Goal: Information Seeking & Learning: Learn about a topic

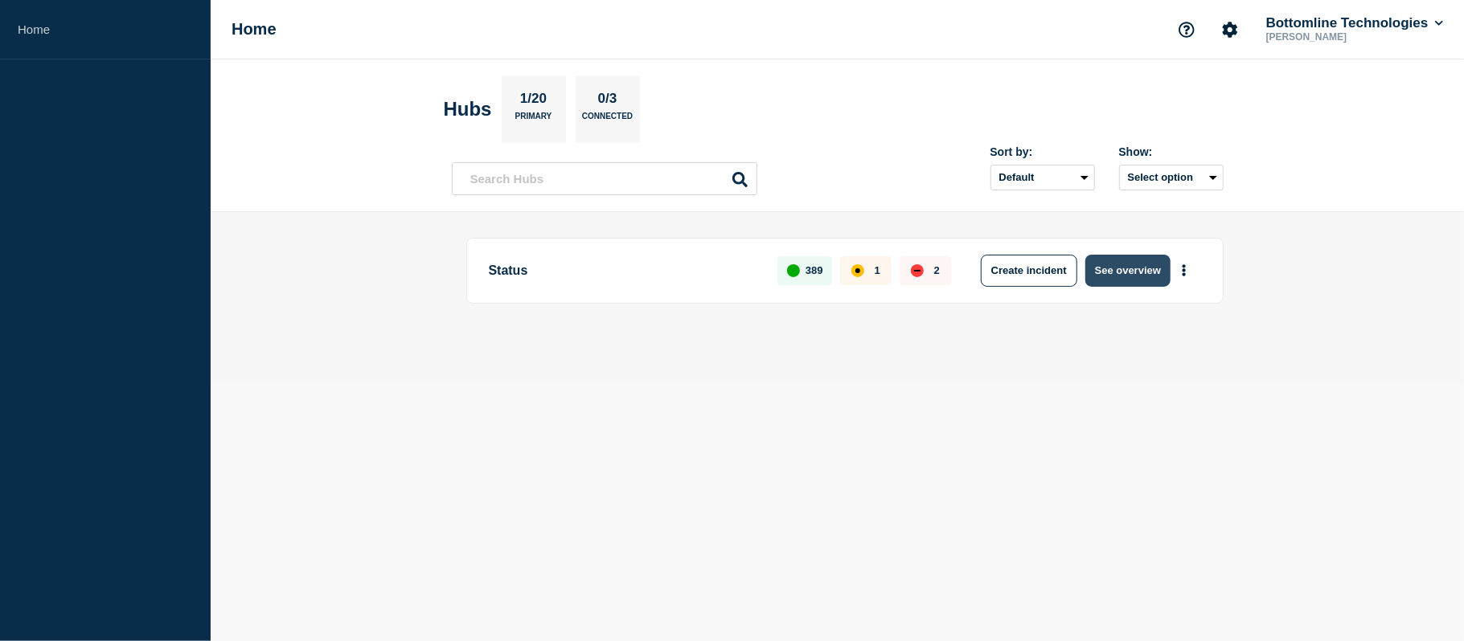
drag, startPoint x: 1135, startPoint y: 290, endPoint x: 1125, endPoint y: 257, distance: 34.3
click at [1125, 257] on div "Status 389 1 2 Create incident See overview" at bounding box center [844, 271] width 757 height 66
click at [1125, 257] on button "See overview" at bounding box center [1127, 271] width 85 height 32
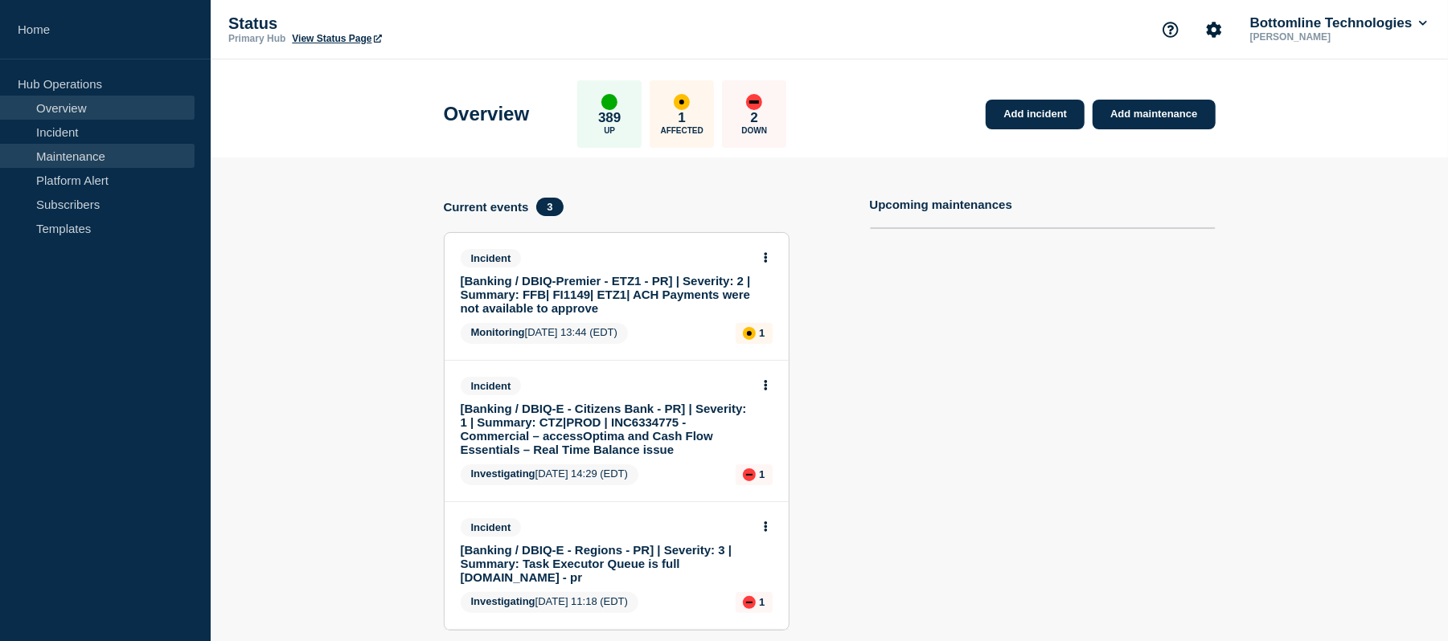
click at [80, 156] on link "Maintenance" at bounding box center [97, 156] width 195 height 24
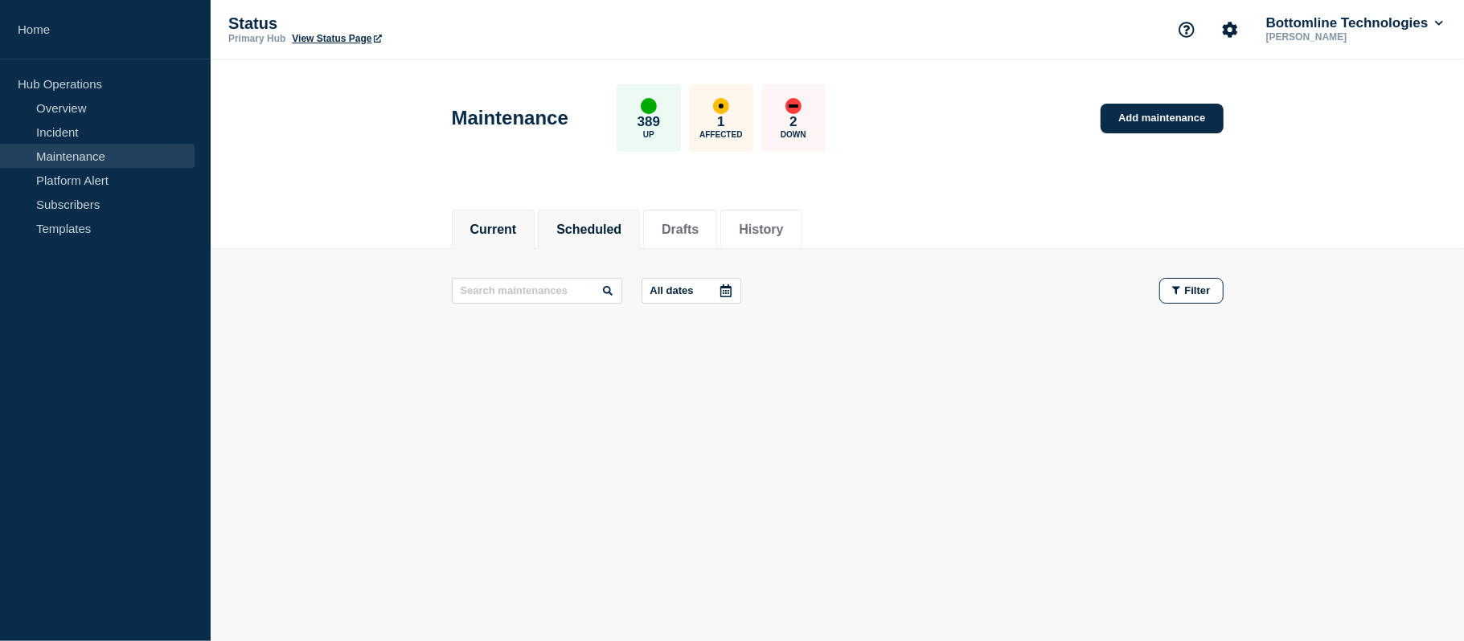
click at [611, 236] on button "Scheduled" at bounding box center [588, 230] width 65 height 14
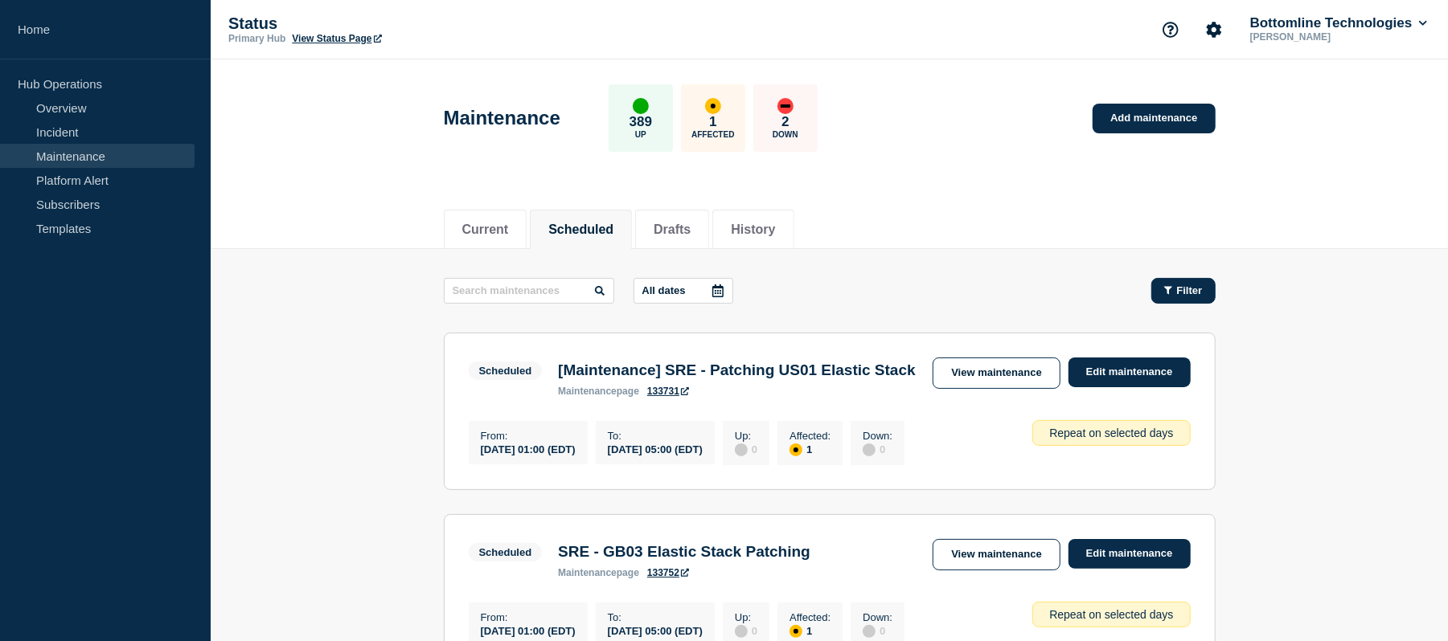
click at [1156, 291] on button "Filter" at bounding box center [1183, 291] width 64 height 26
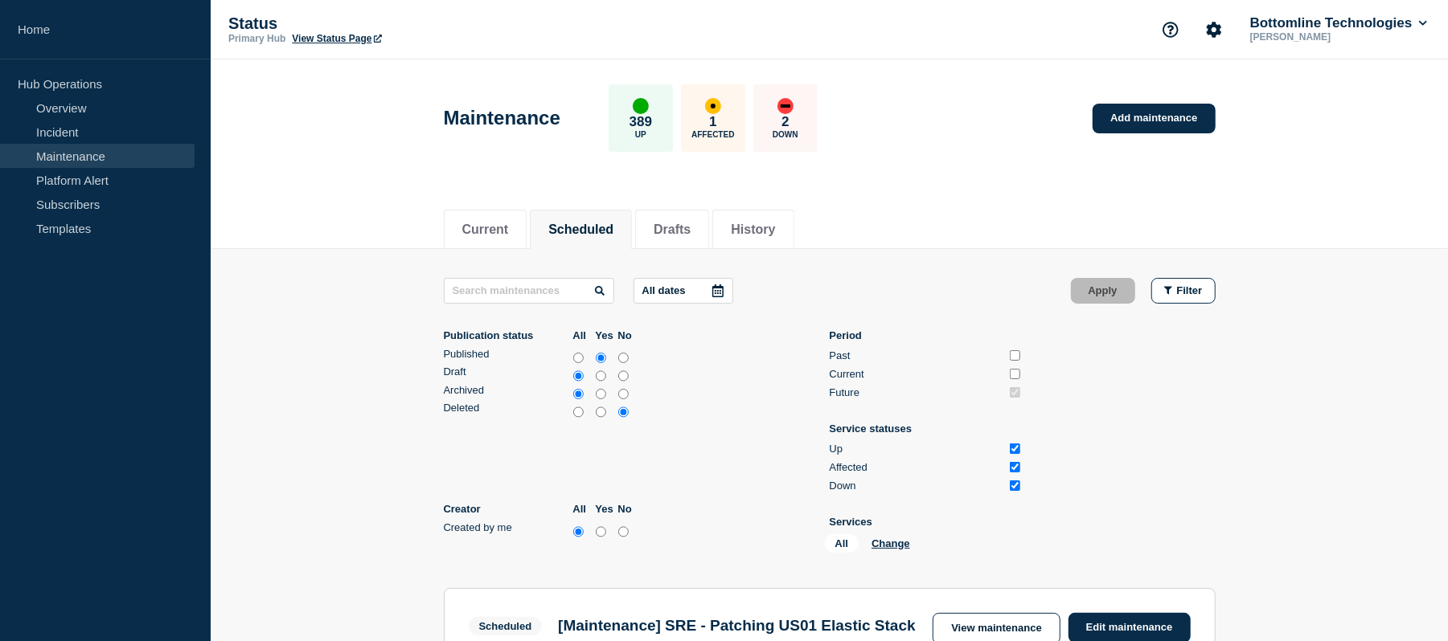
click at [891, 551] on div "All Change" at bounding box center [905, 546] width 161 height 25
click at [894, 550] on div "All Change" at bounding box center [905, 546] width 161 height 25
click at [878, 538] on button "Change" at bounding box center [890, 544] width 39 height 12
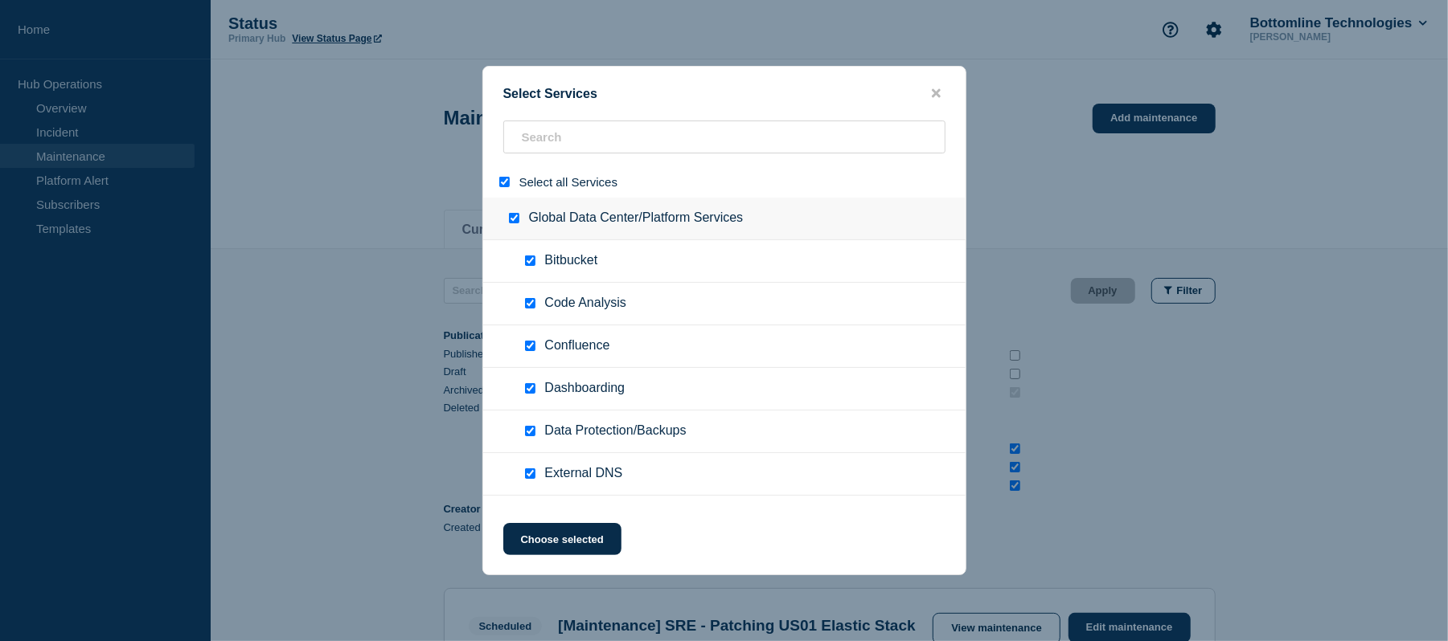
click at [500, 181] on input "select all" at bounding box center [504, 182] width 10 height 10
checkbox input "false"
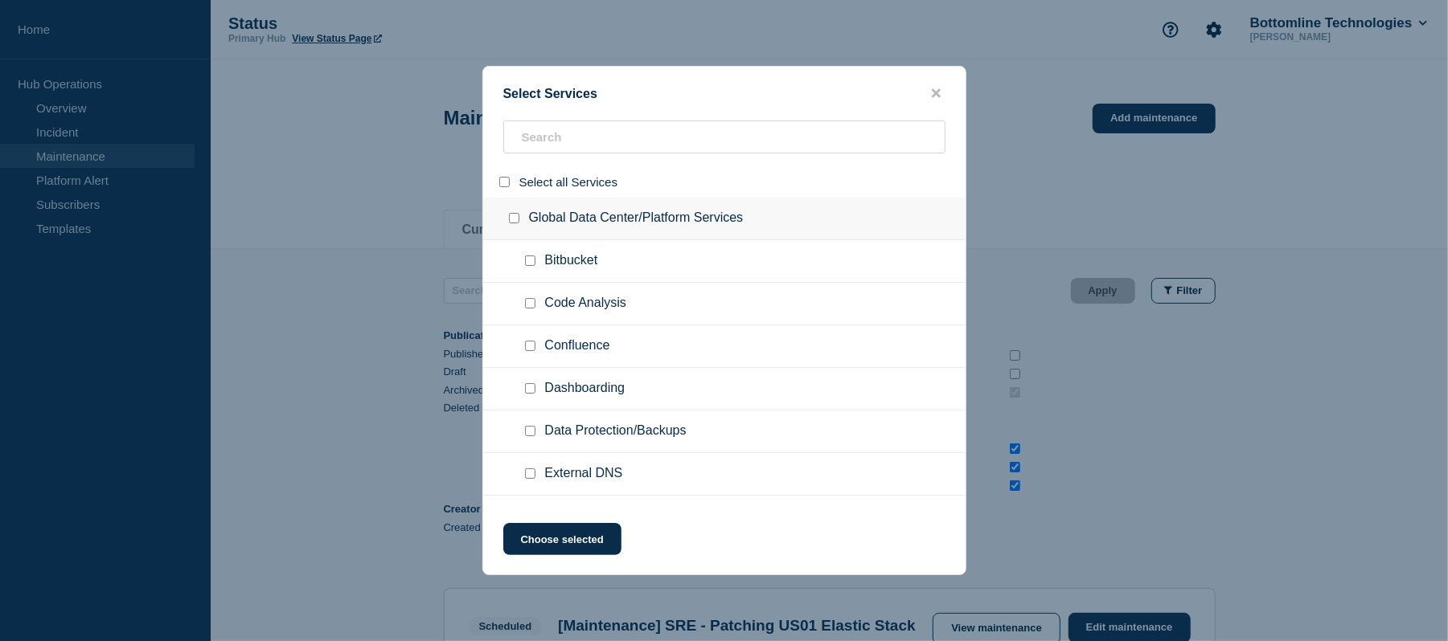
checkbox input "false"
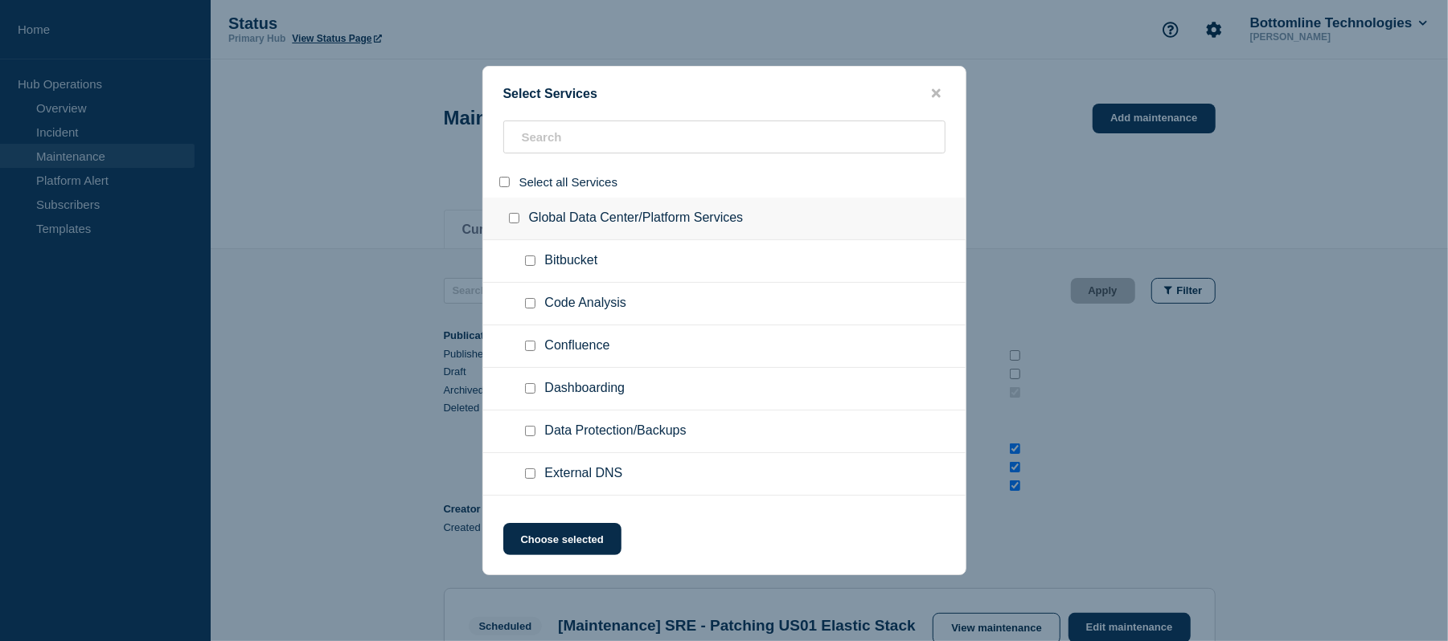
checkbox input "false"
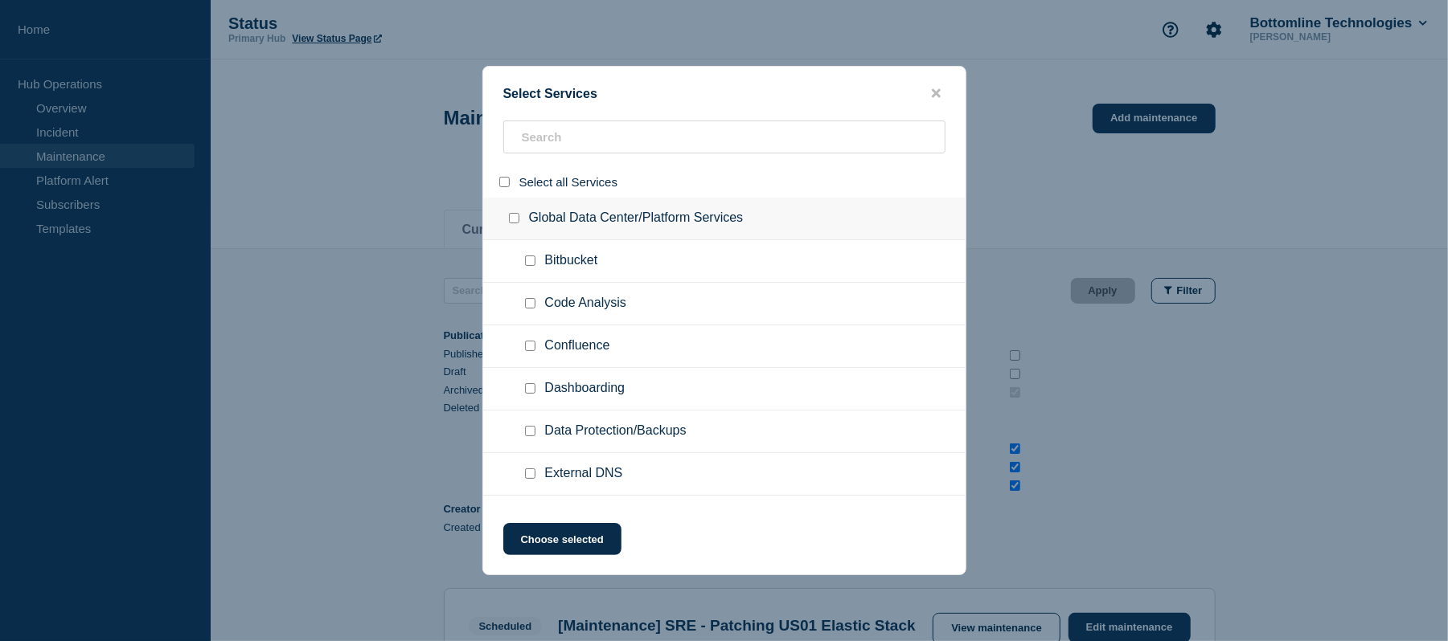
checkbox input "false"
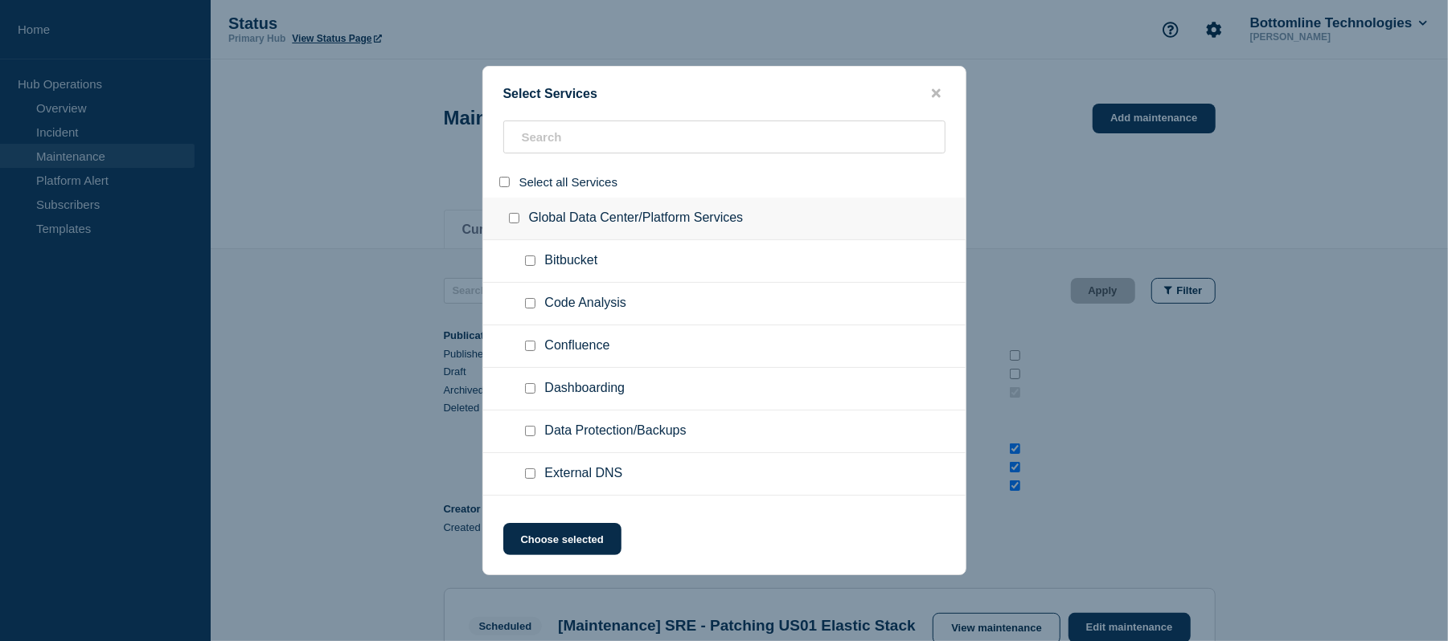
checkbox input "false"
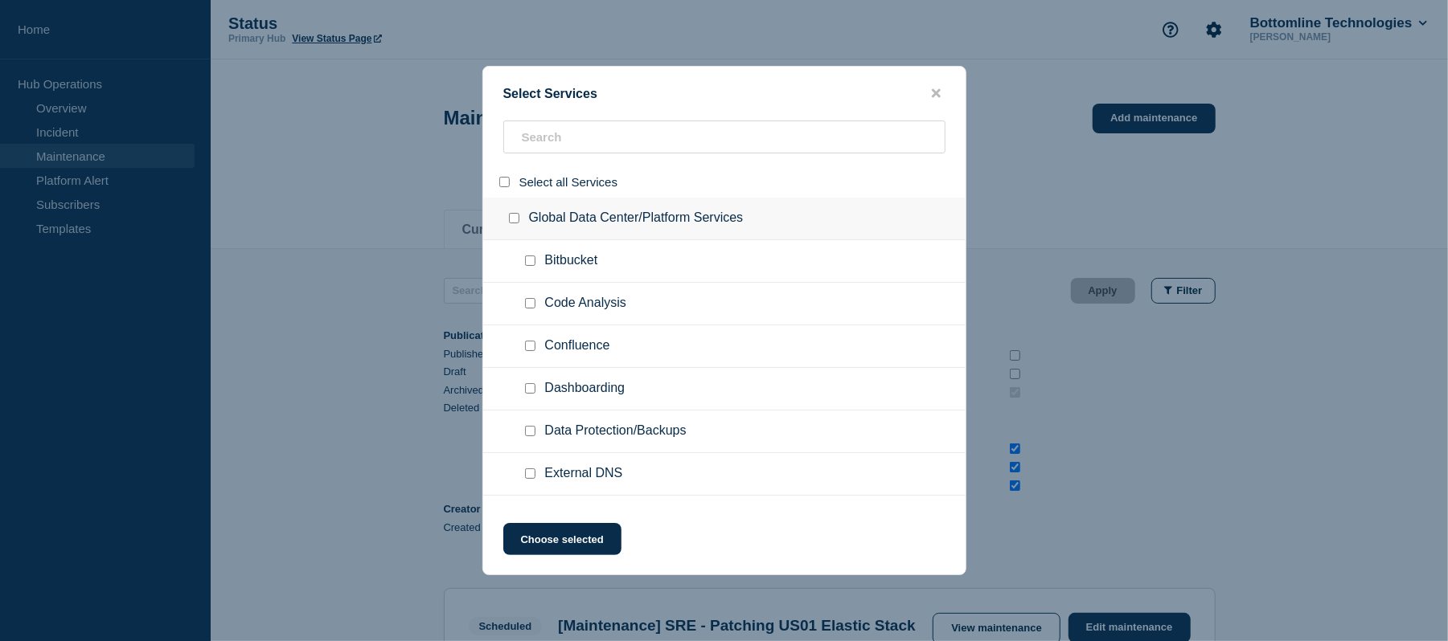
checkbox input "false"
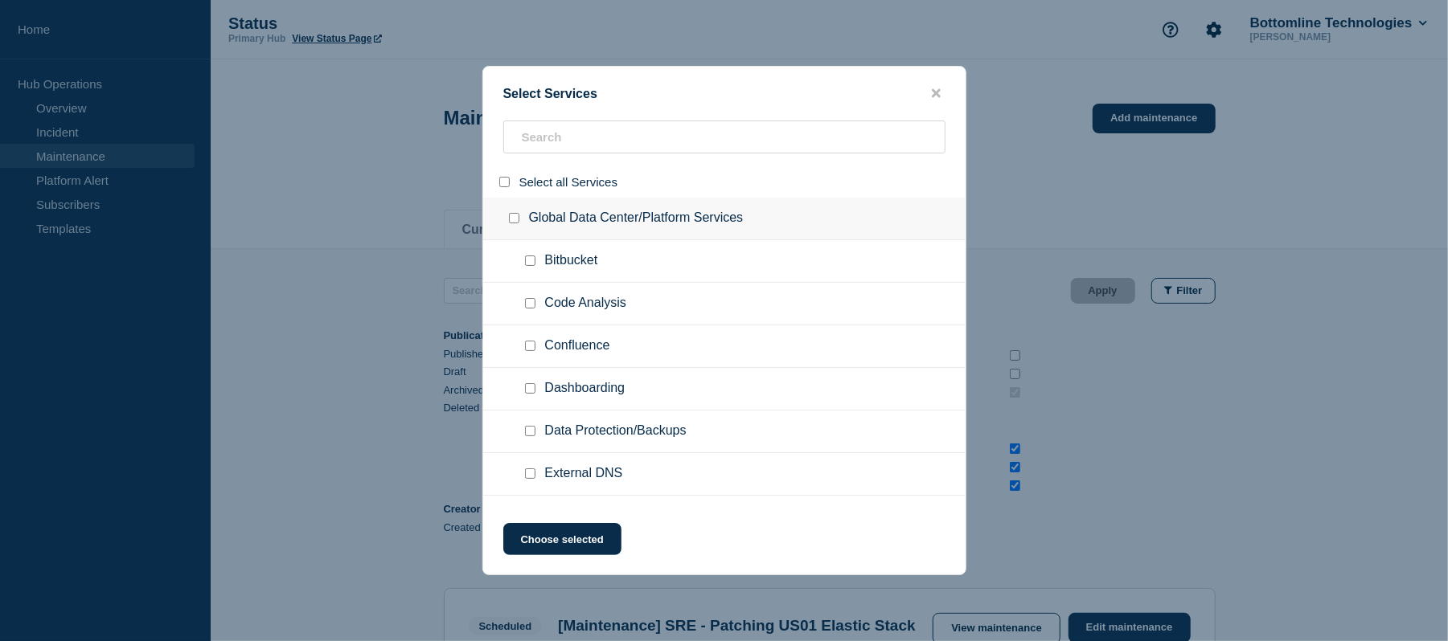
checkbox input "false"
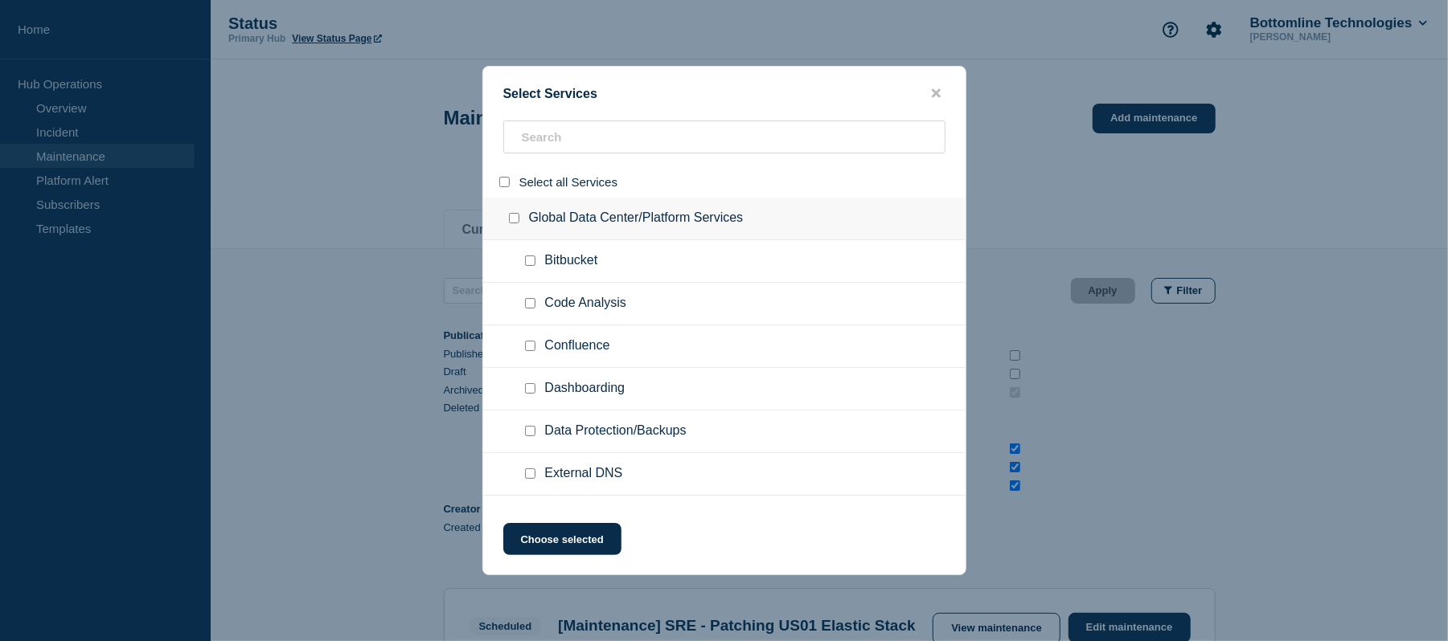
checkbox input "false"
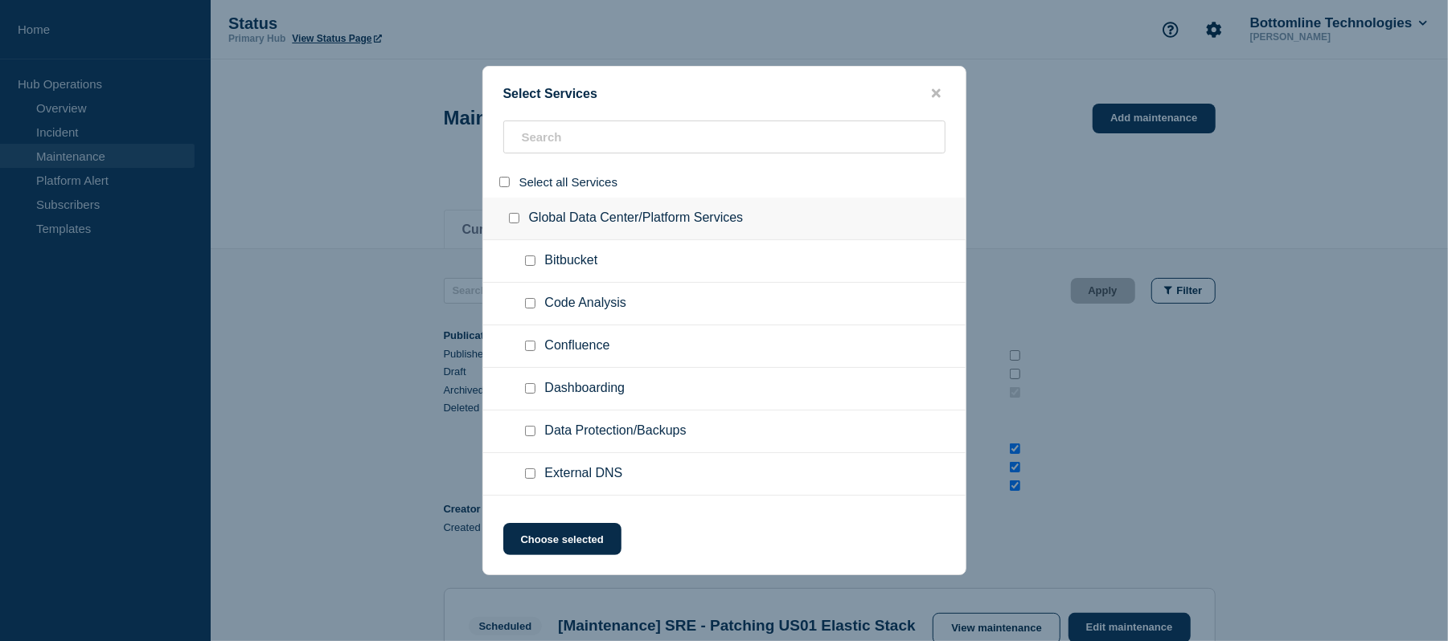
checkbox input "false"
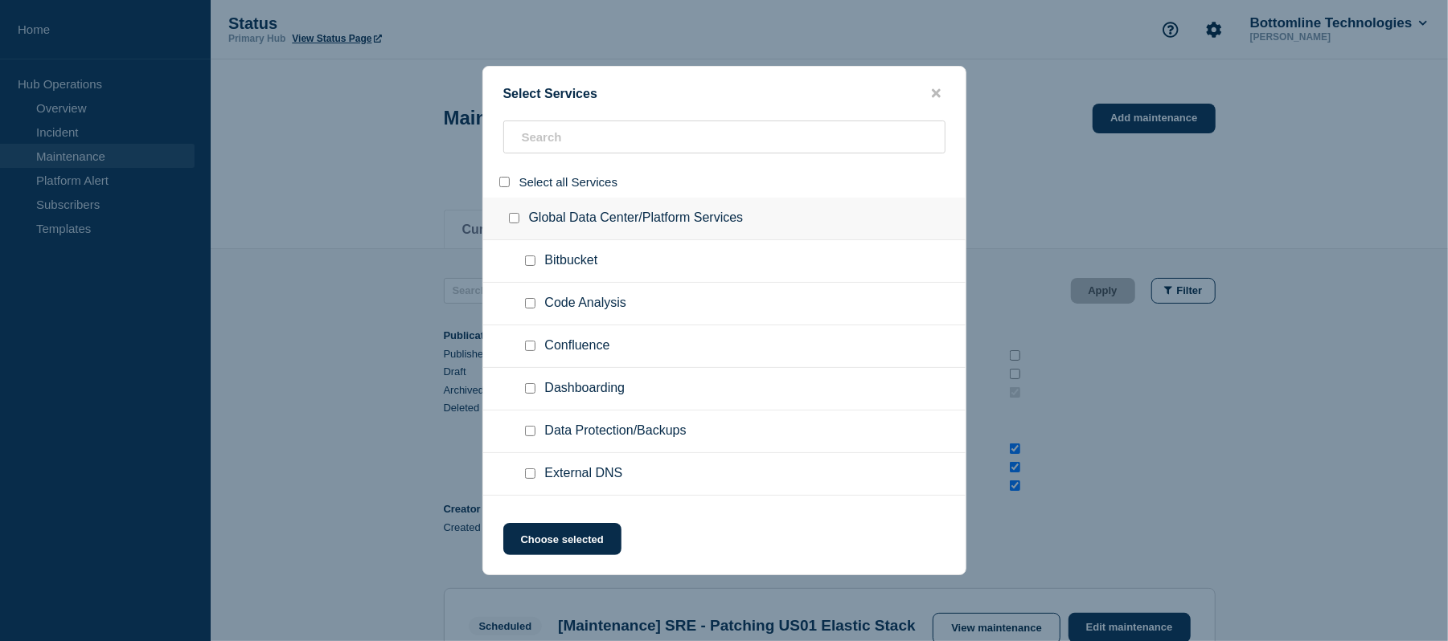
checkbox input "false"
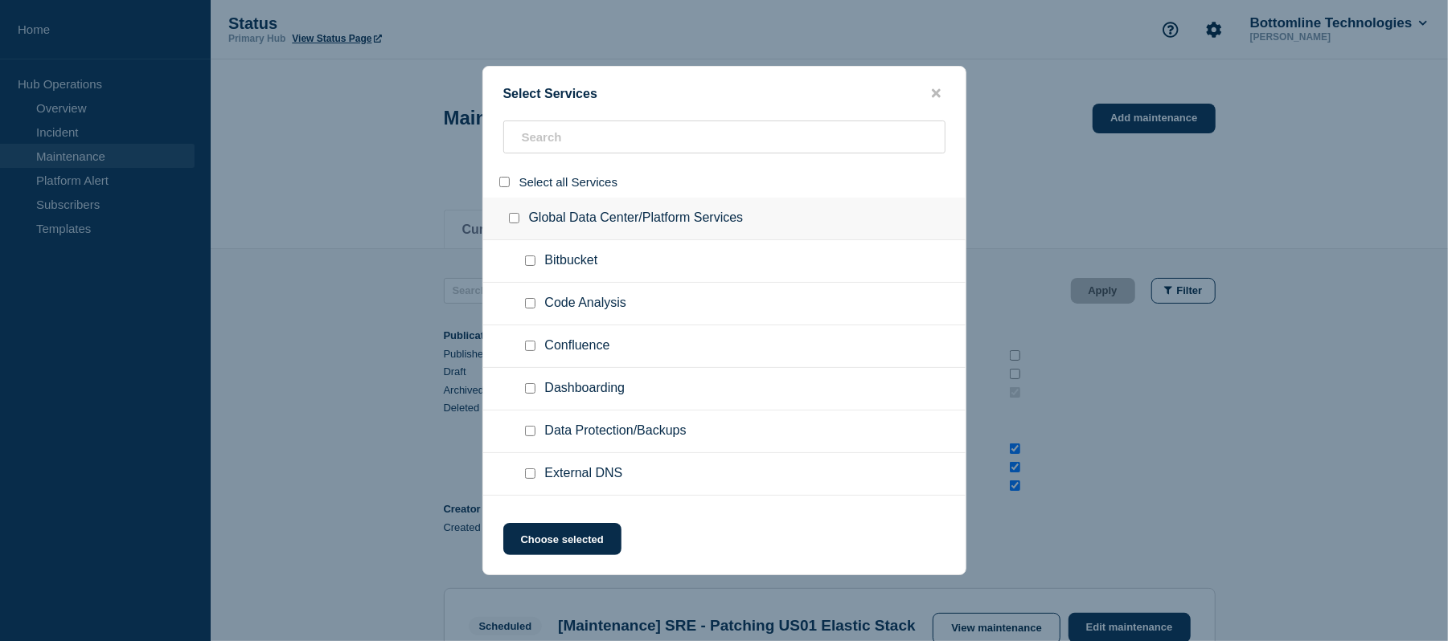
checkbox input "false"
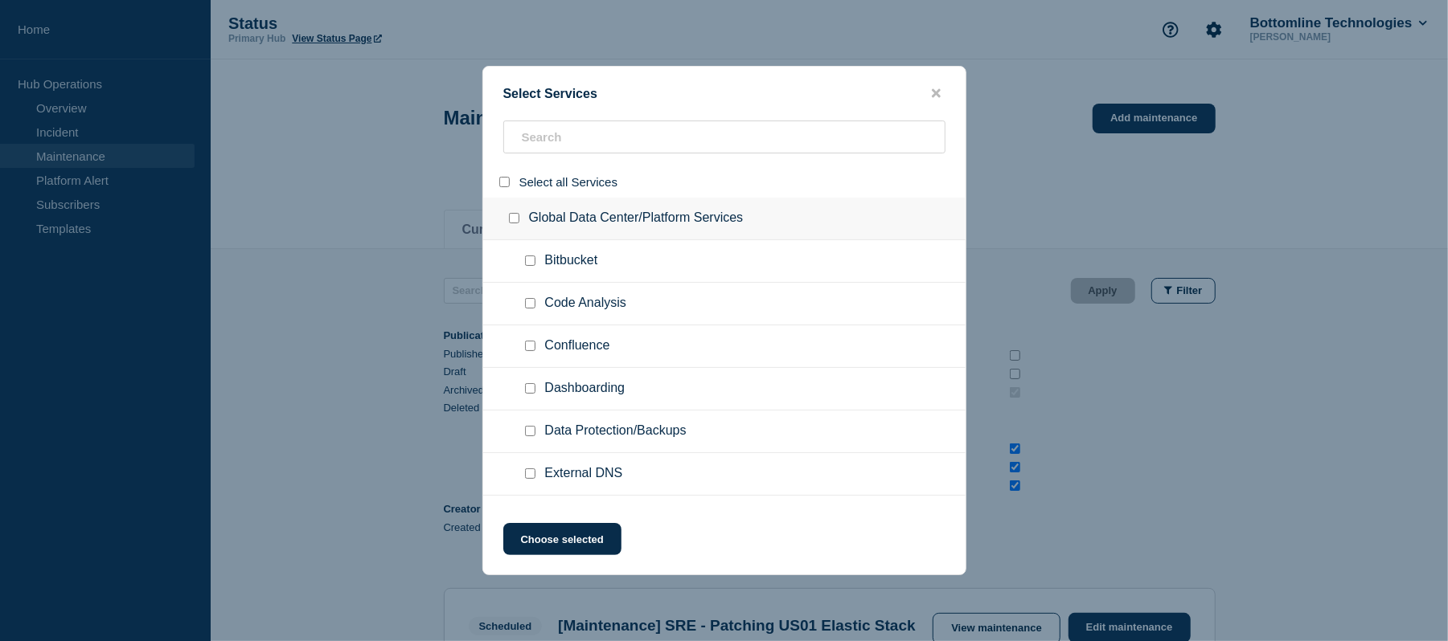
checkbox input "false"
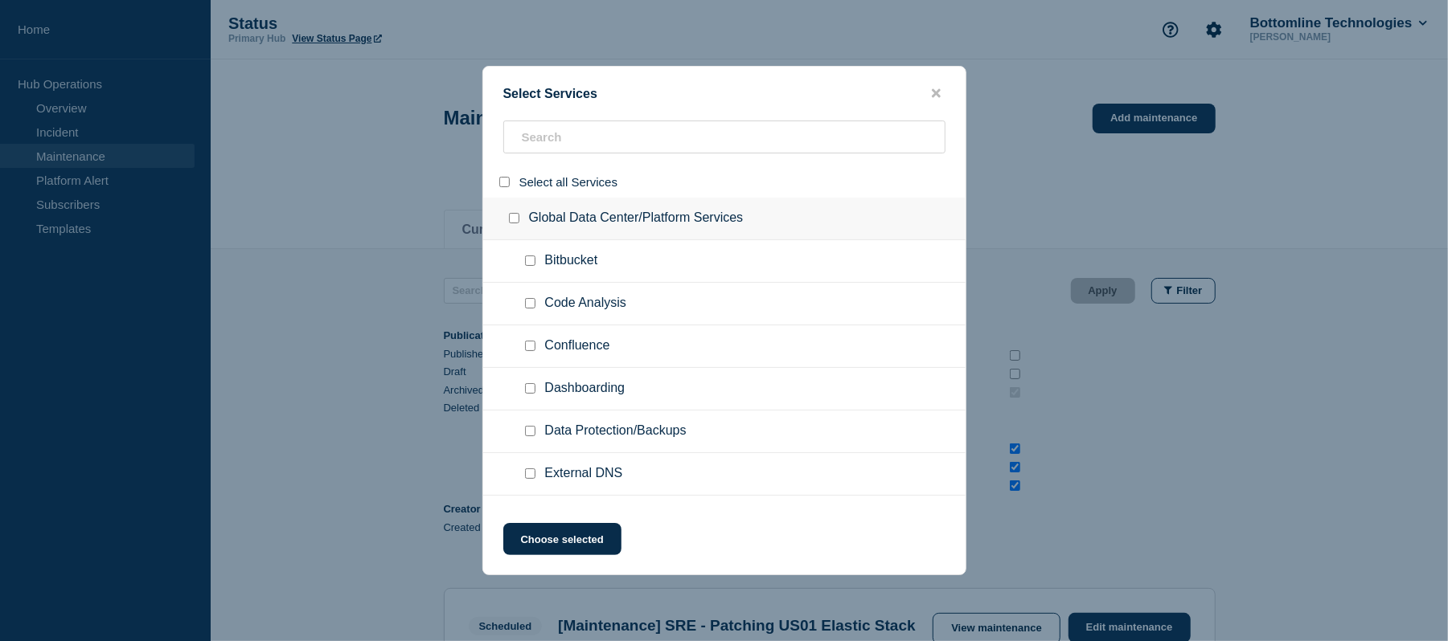
checkbox input "false"
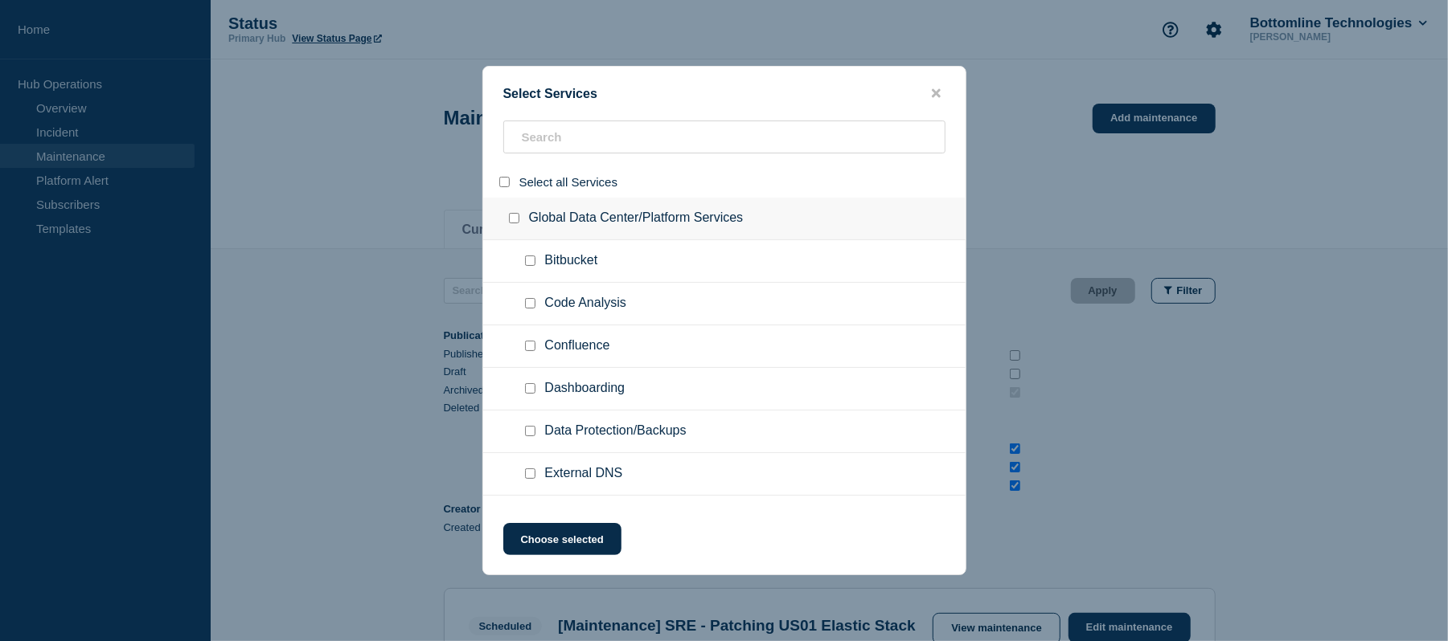
checkbox input "false"
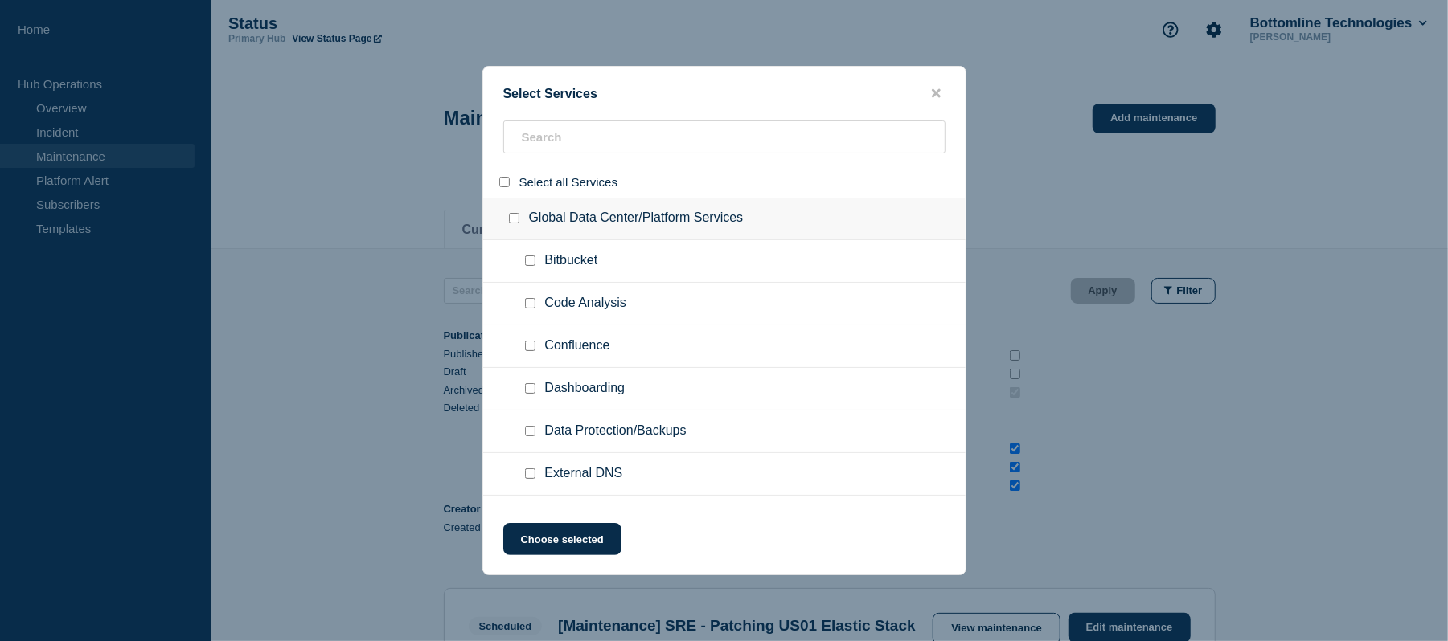
checkbox input "false"
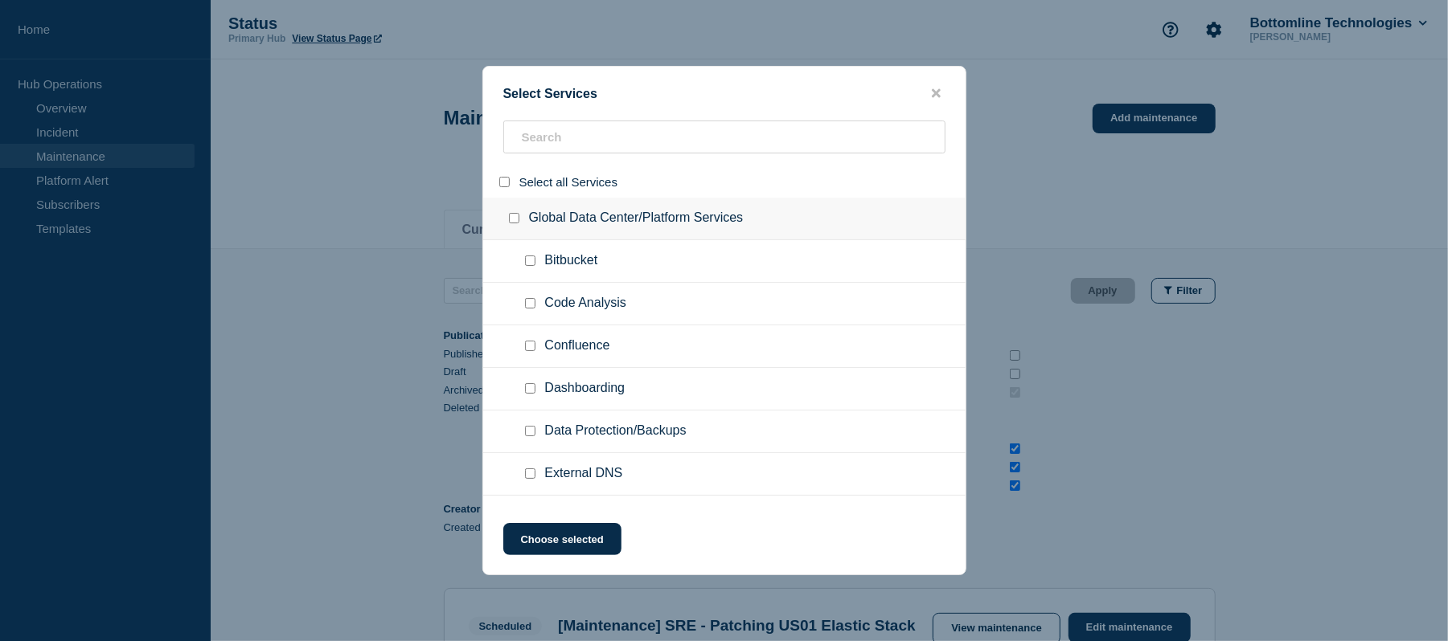
checkbox input "false"
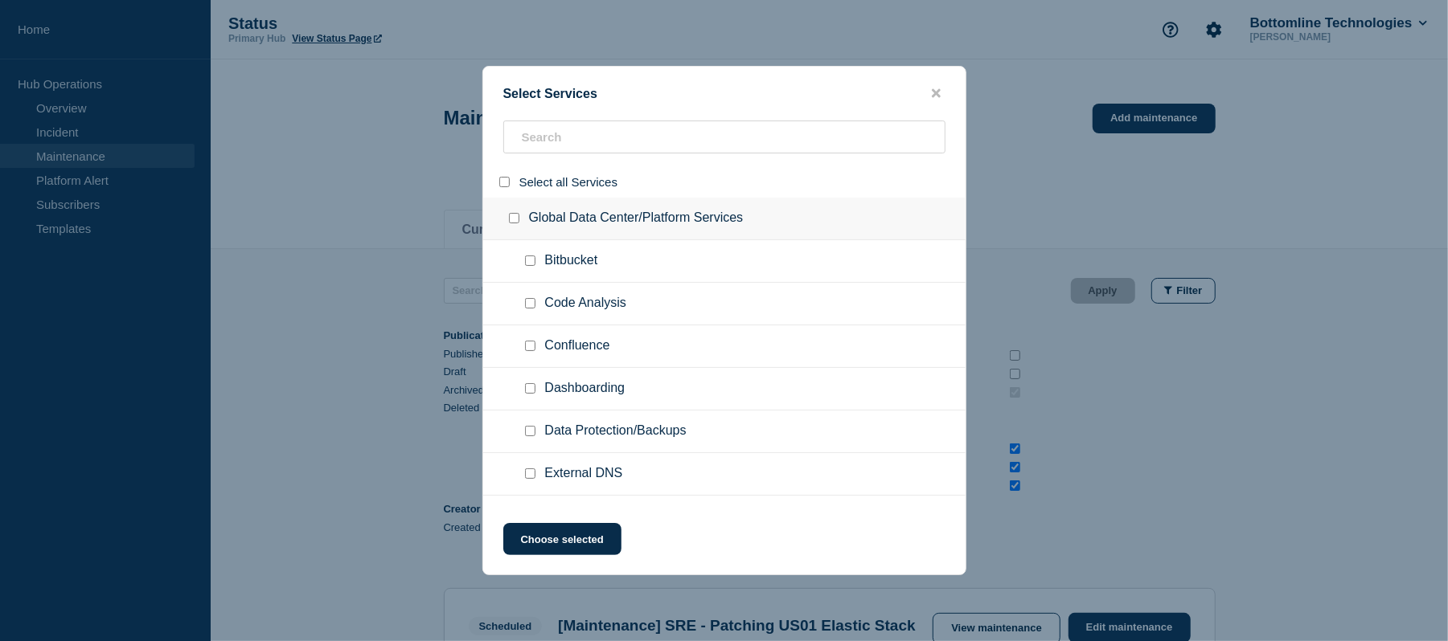
checkbox input "false"
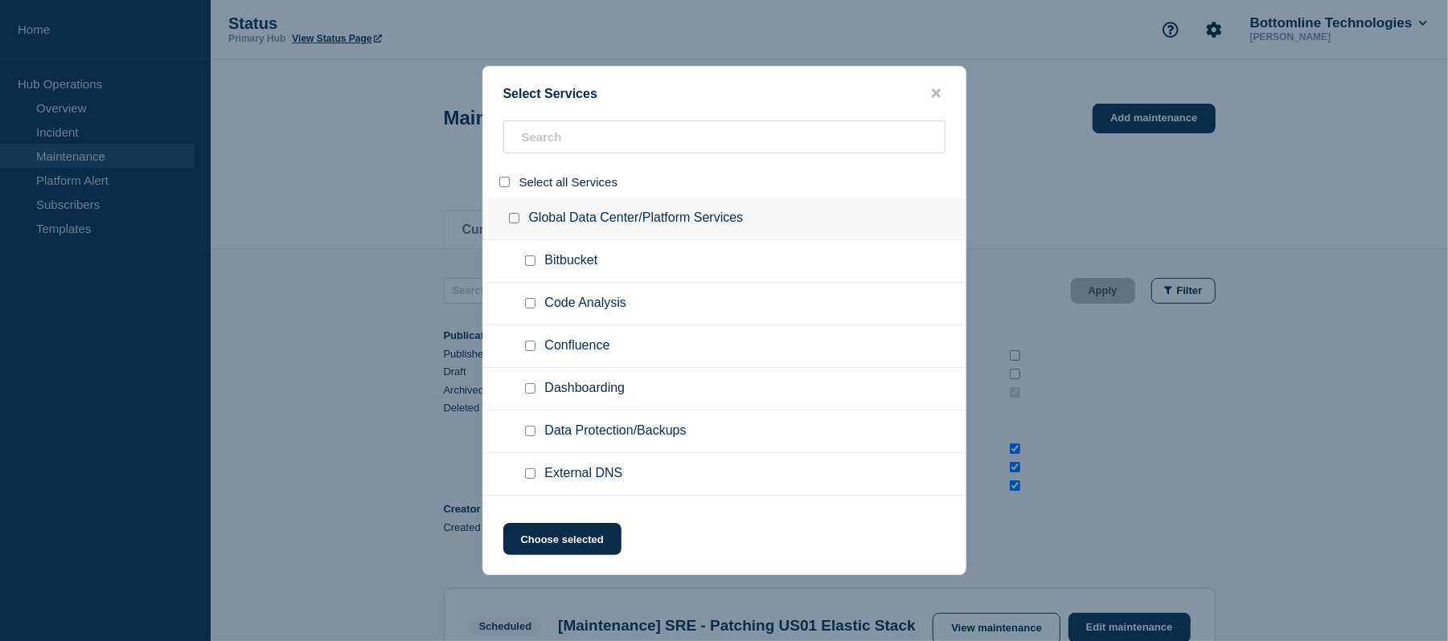
checkbox input "false"
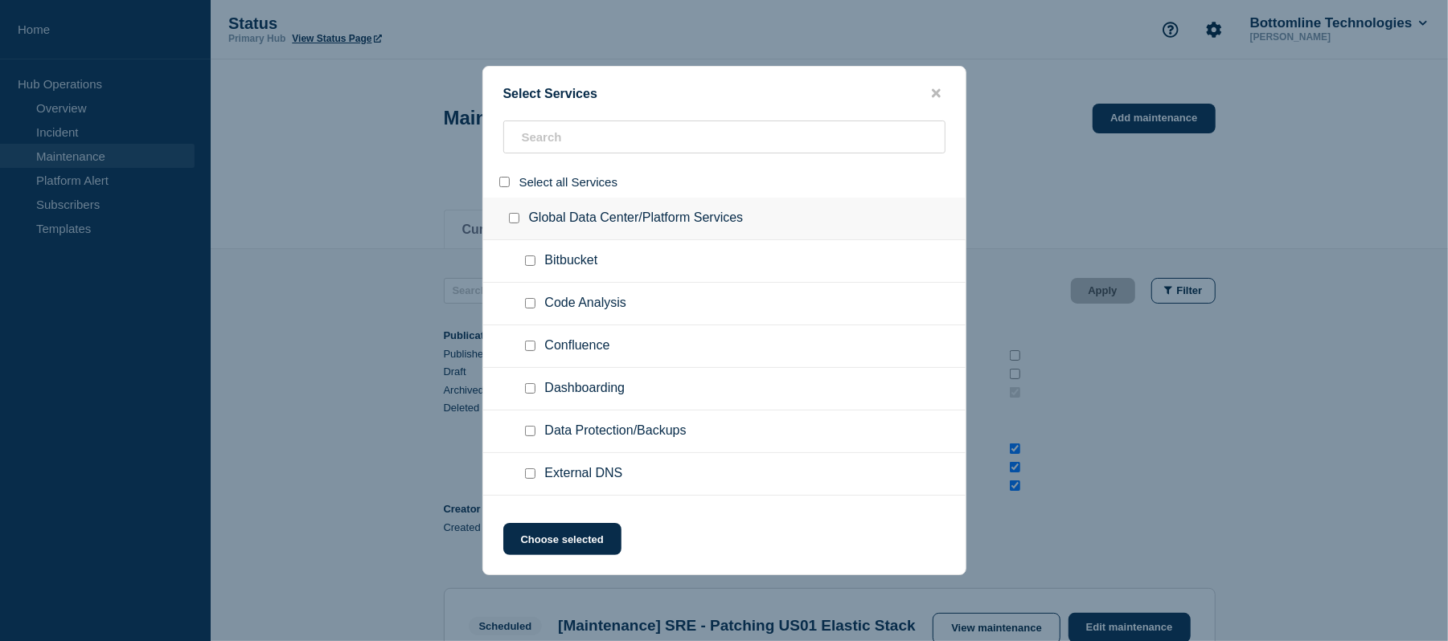
checkbox input "false"
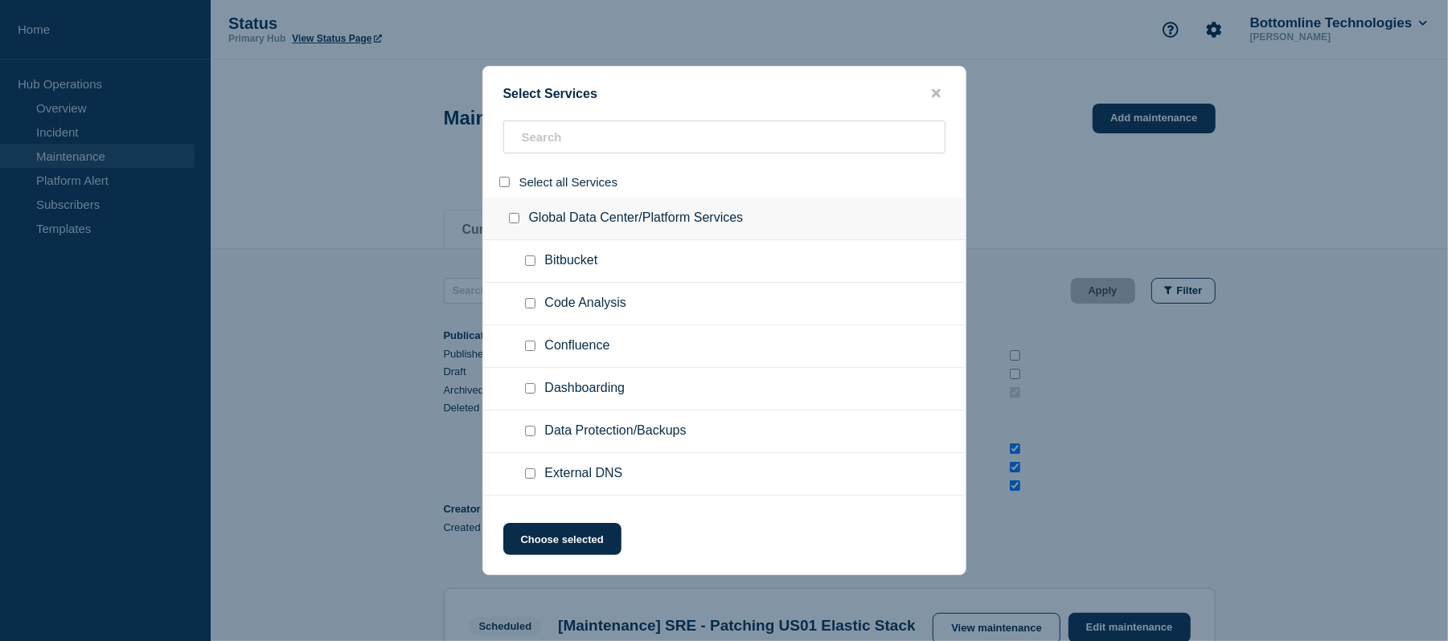
checkbox input "false"
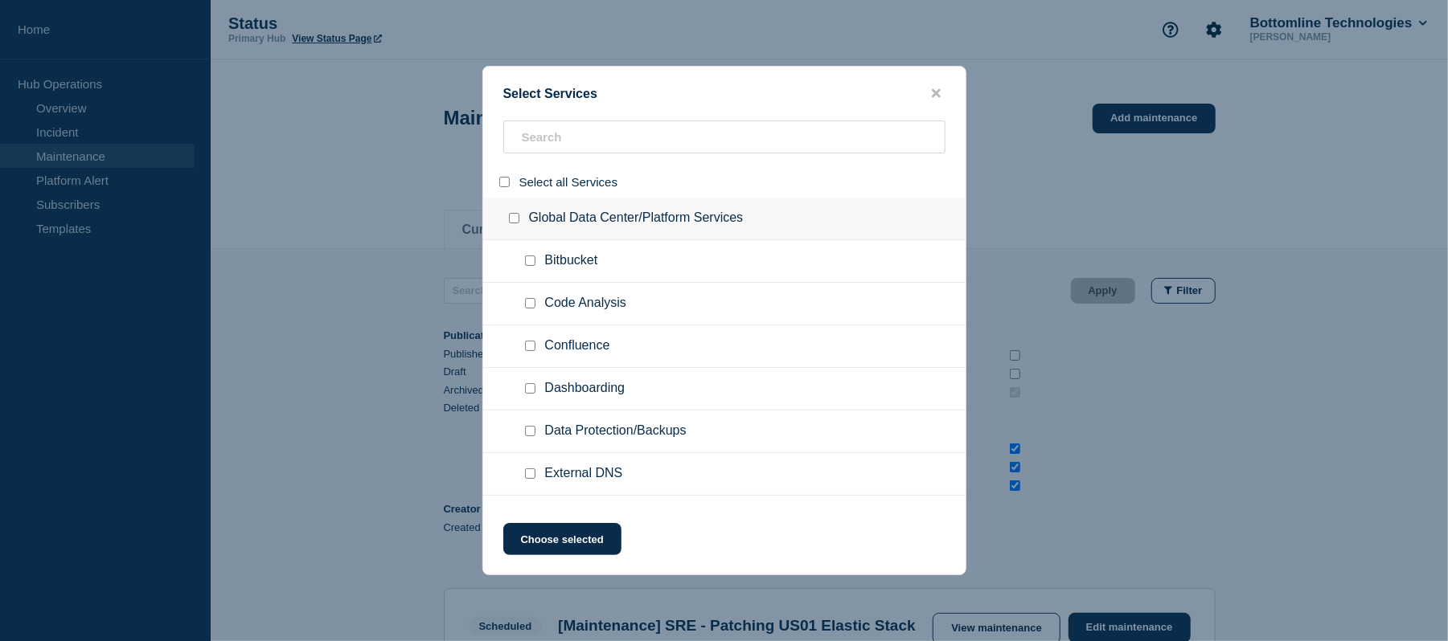
checkbox input "false"
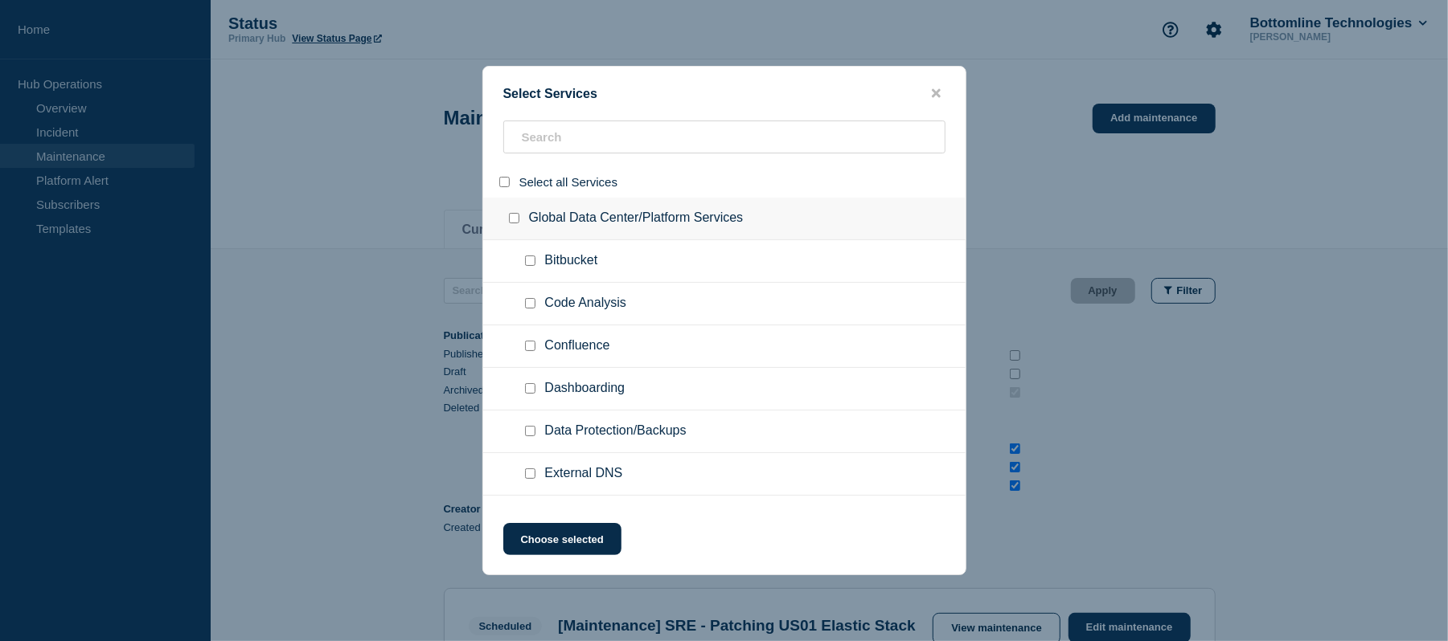
checkbox input "false"
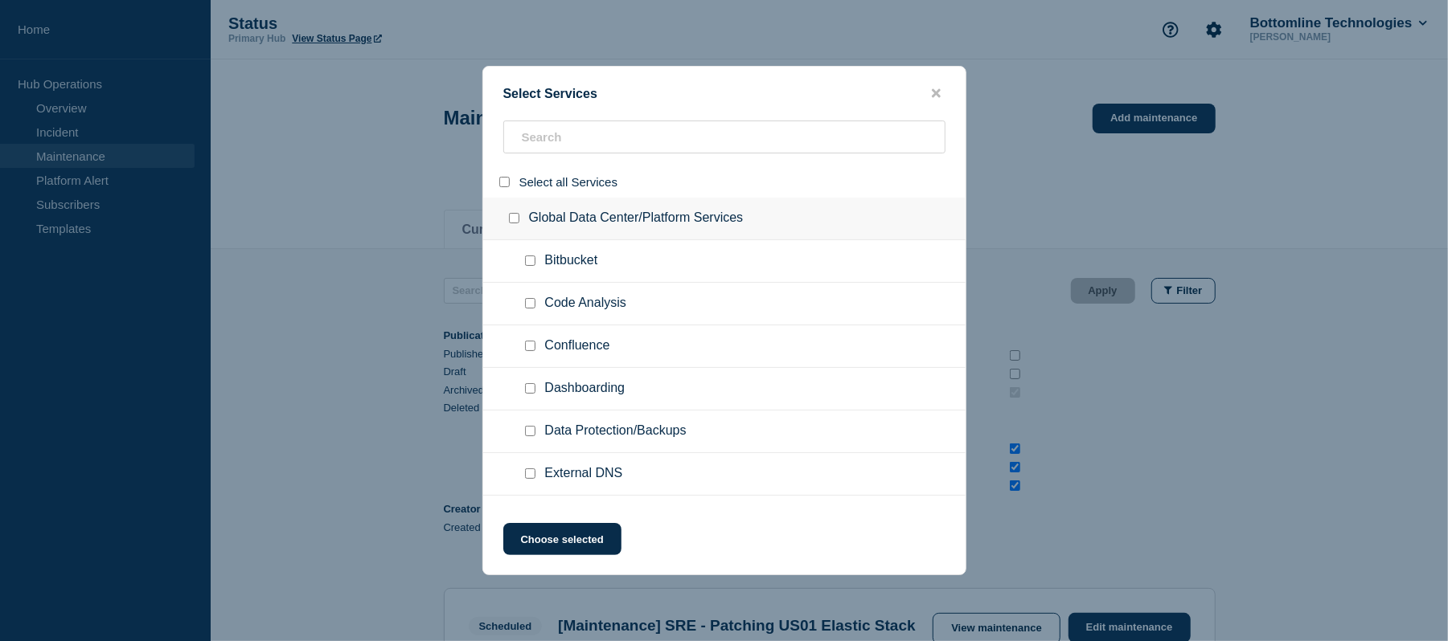
checkbox input "false"
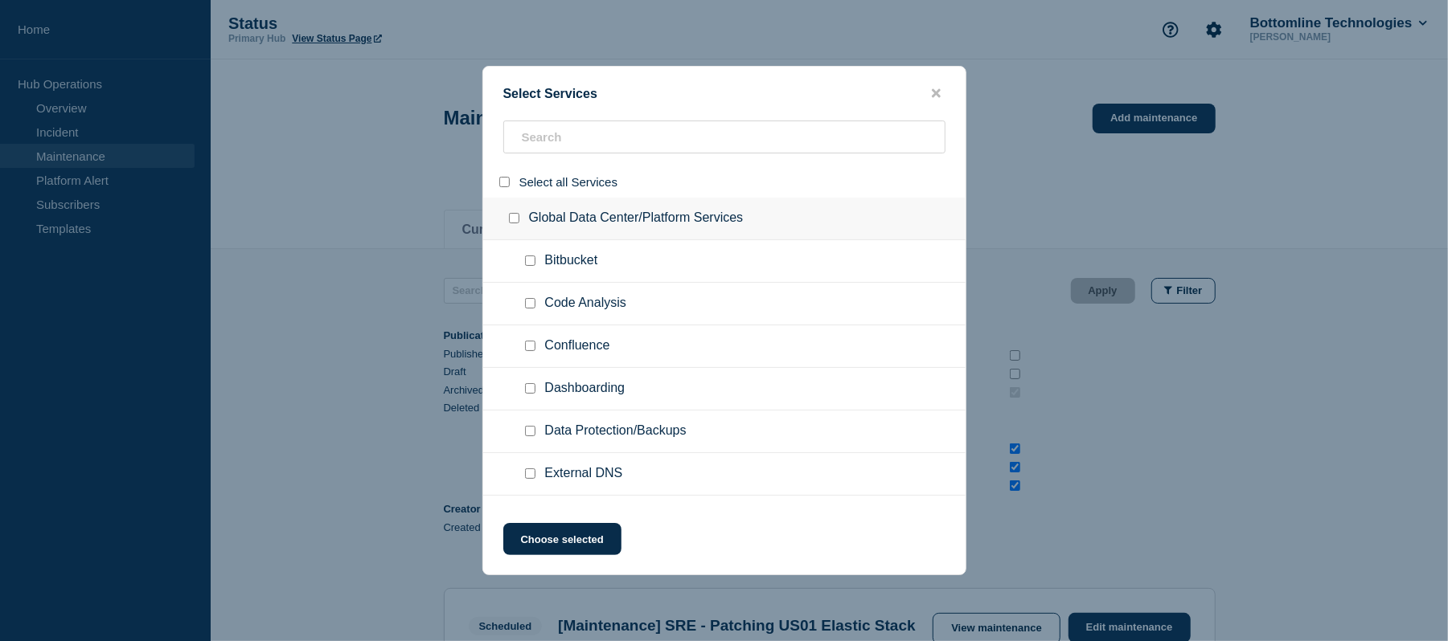
checkbox input "false"
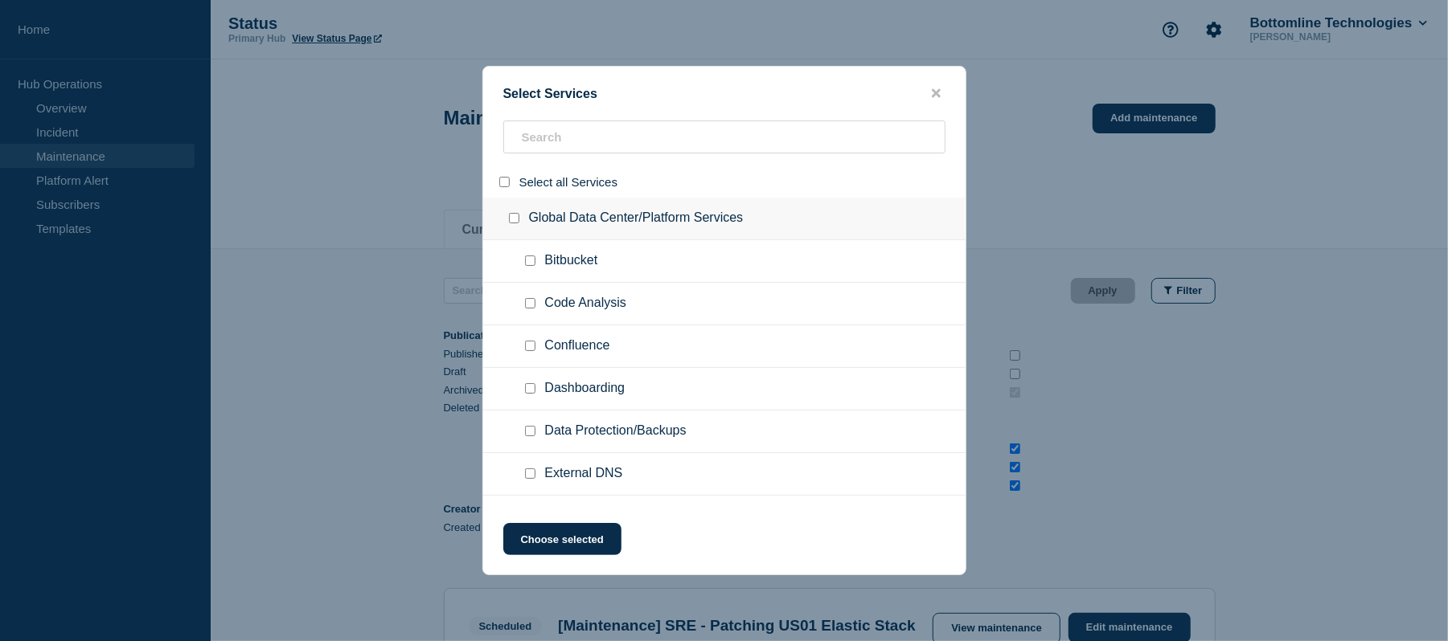
checkbox input "false"
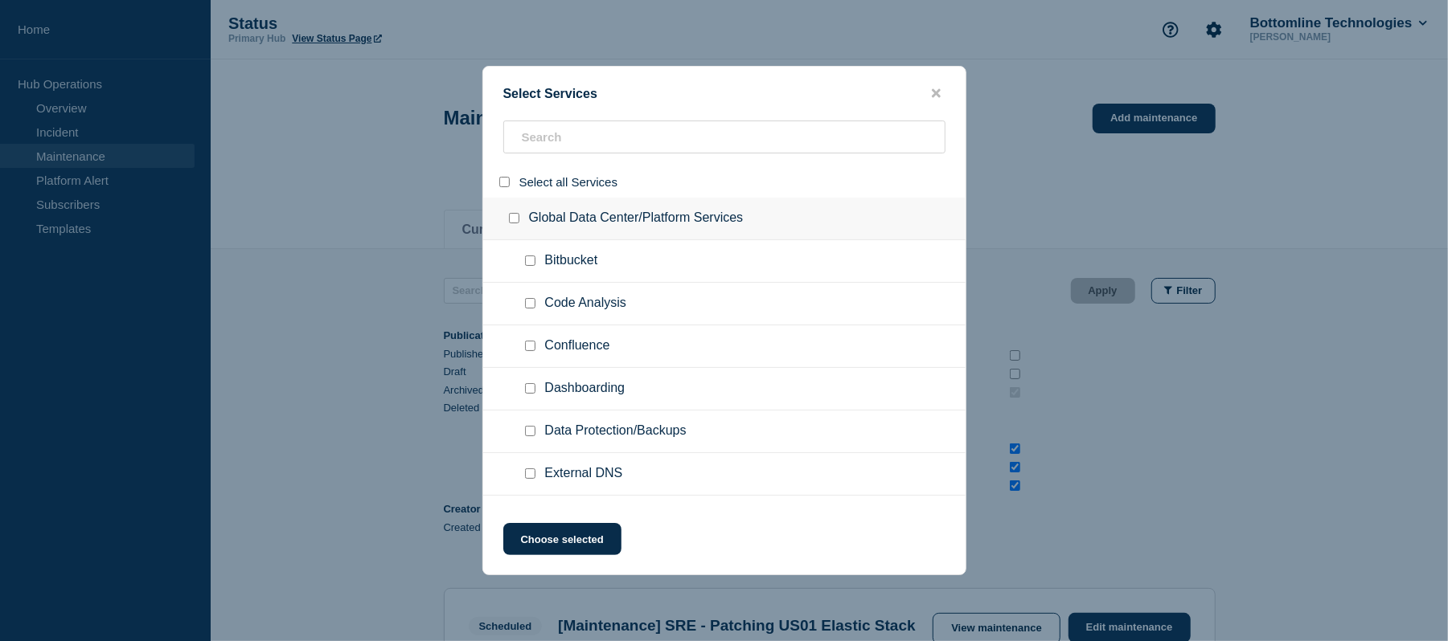
checkbox input "false"
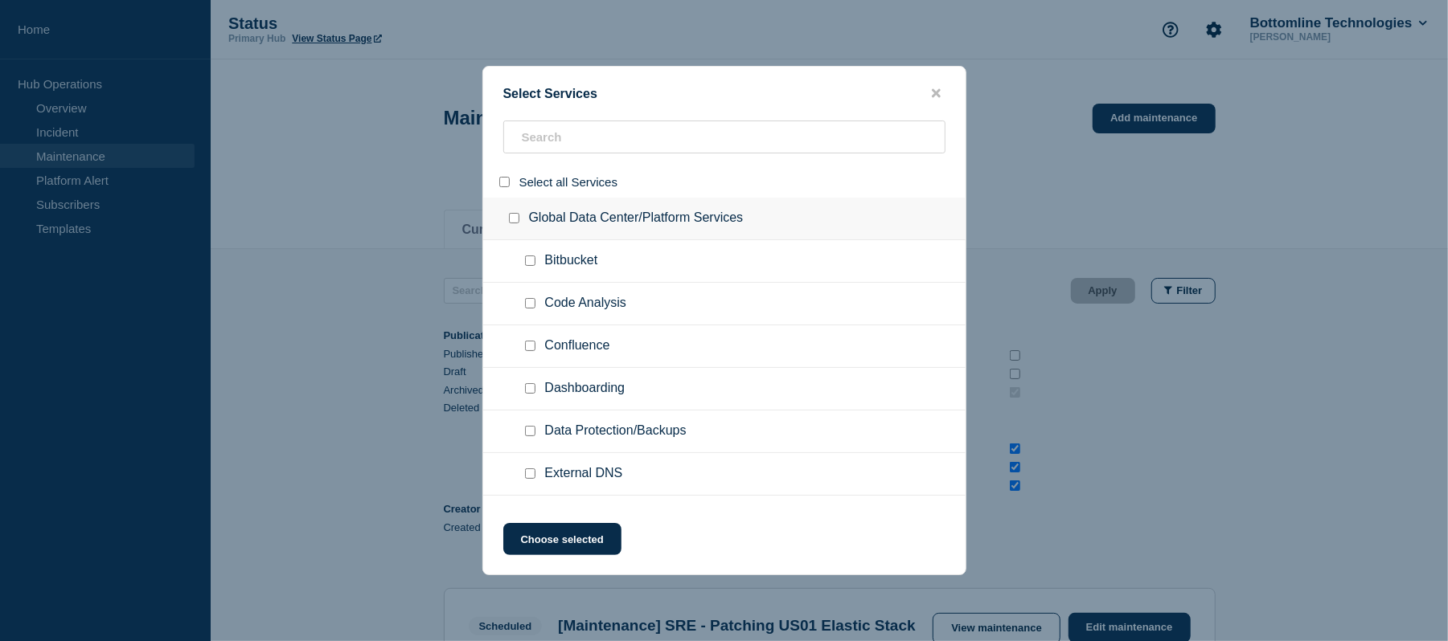
checkbox input "false"
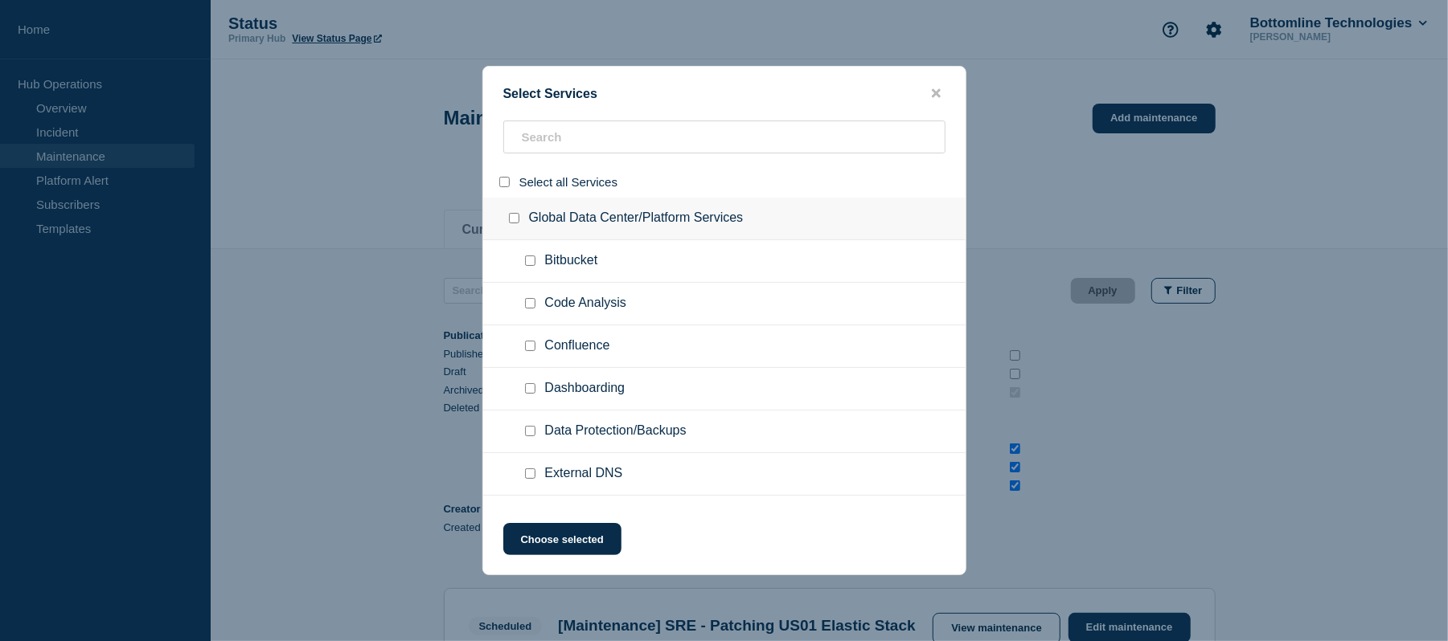
checkbox input "false"
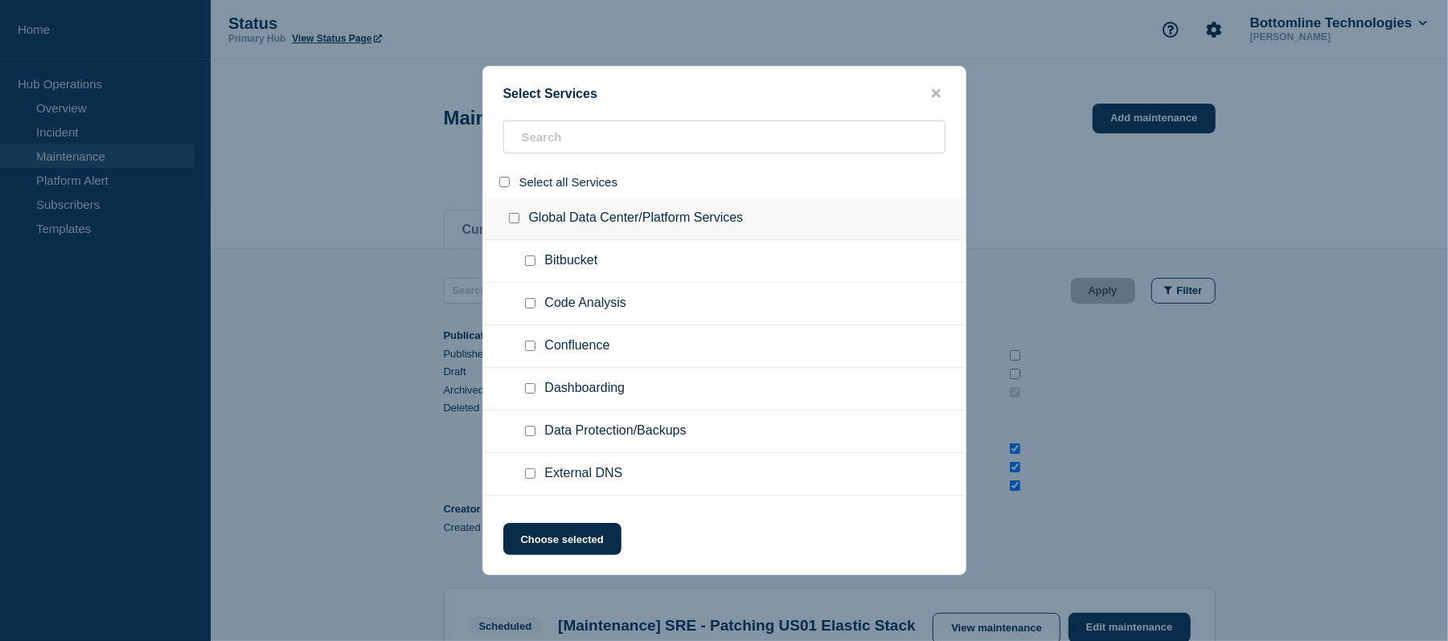
checkbox input "false"
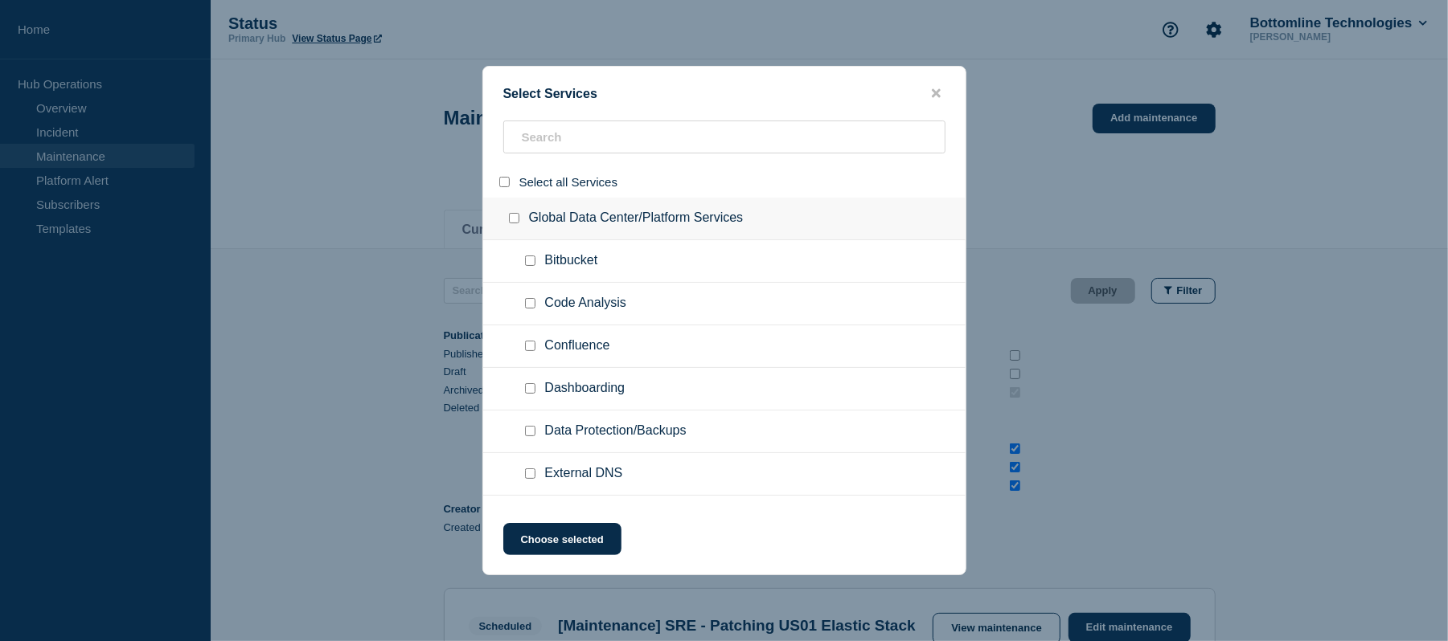
checkbox input "false"
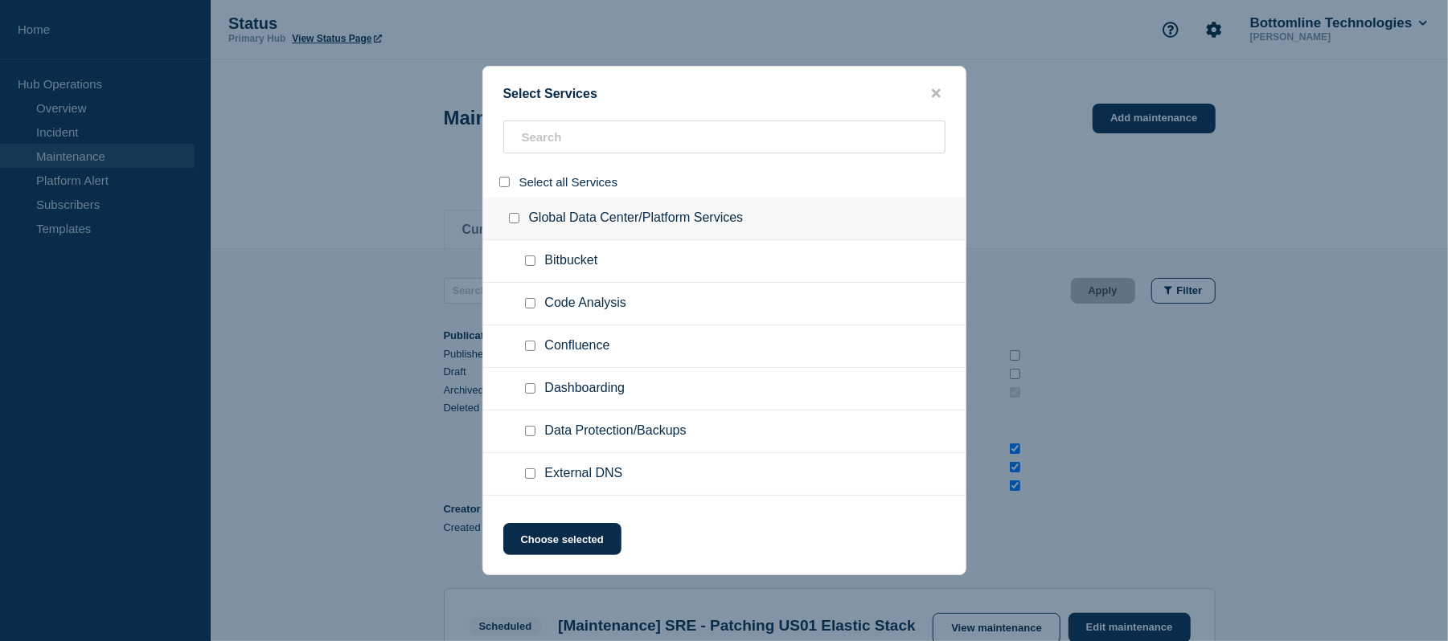
checkbox input "false"
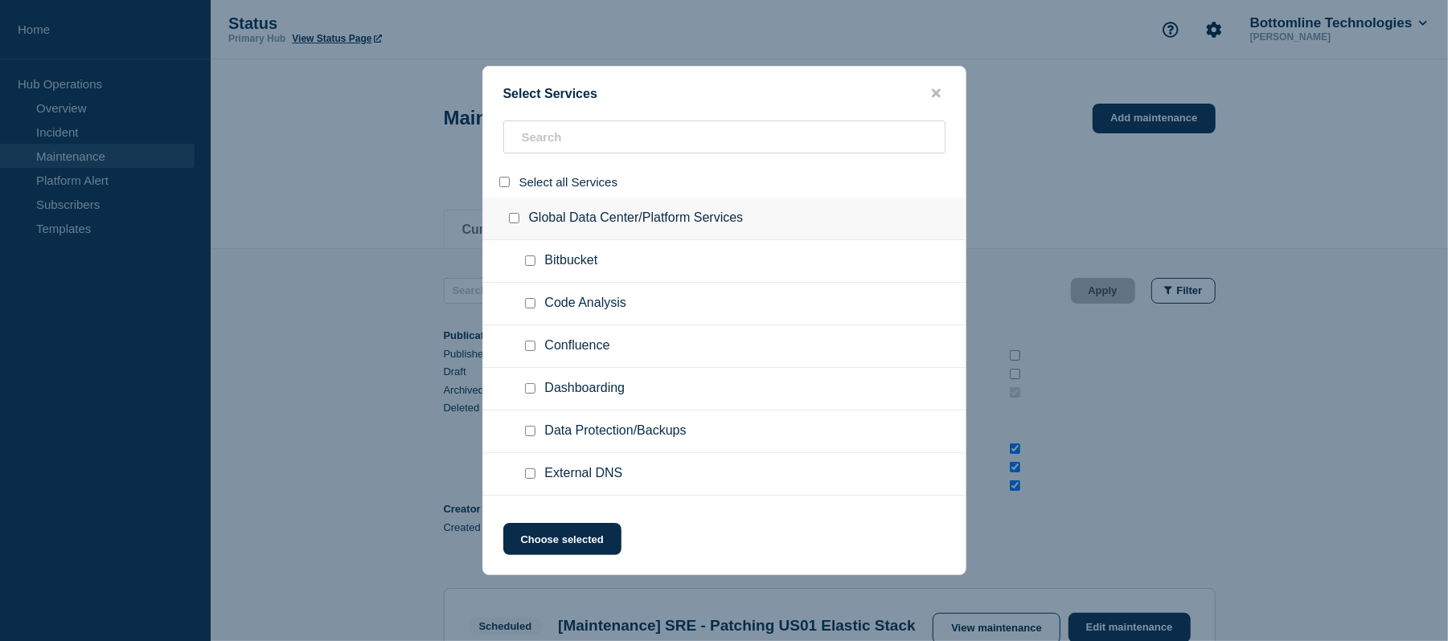
checkbox input "false"
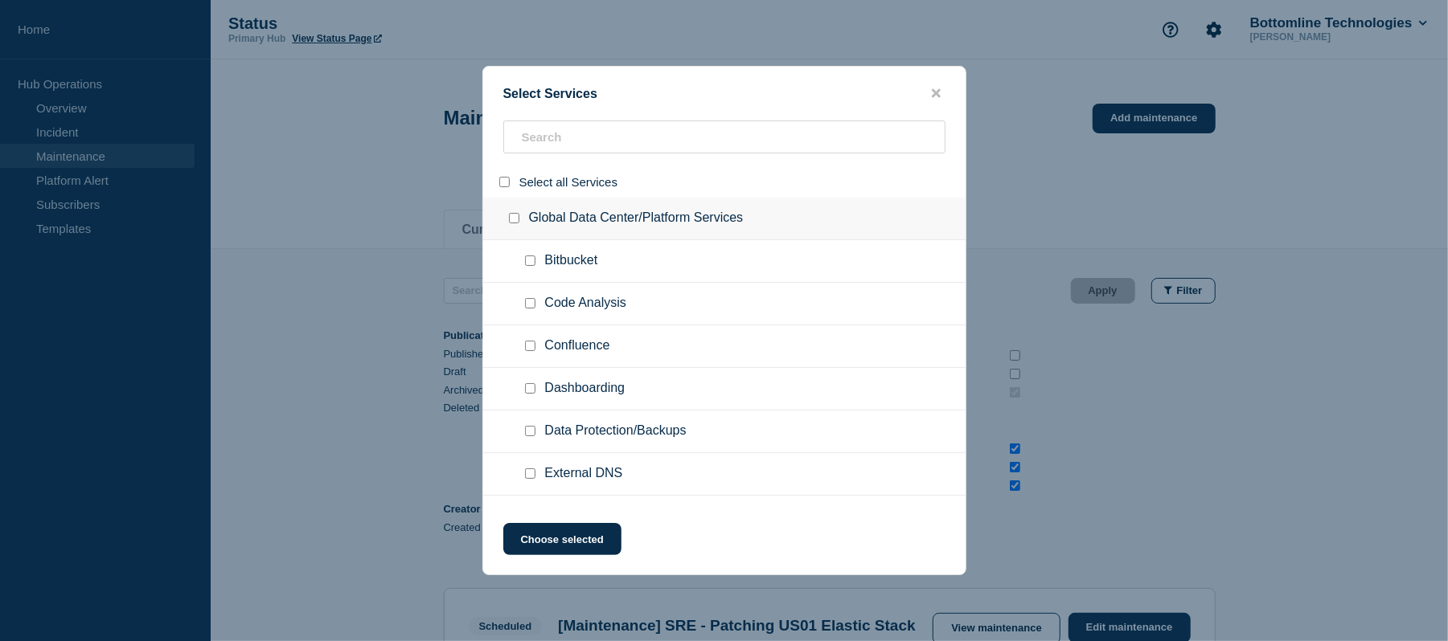
checkbox input "false"
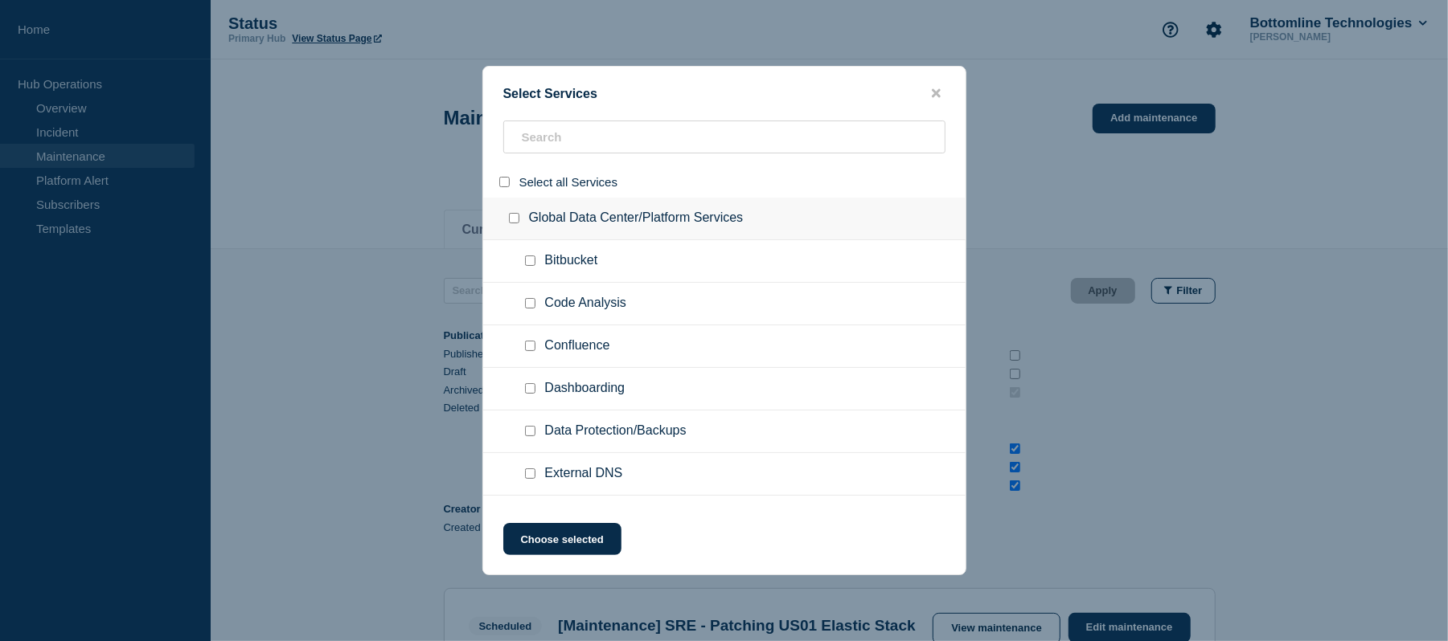
checkbox input "false"
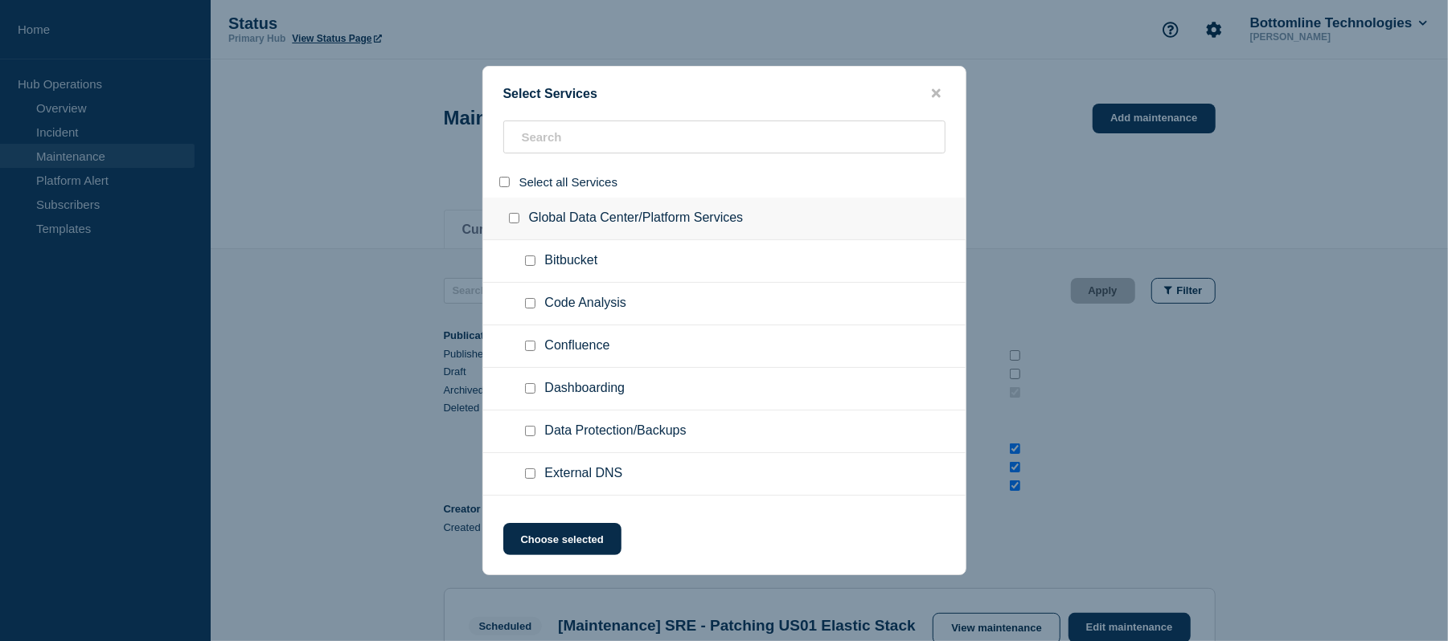
checkbox input "false"
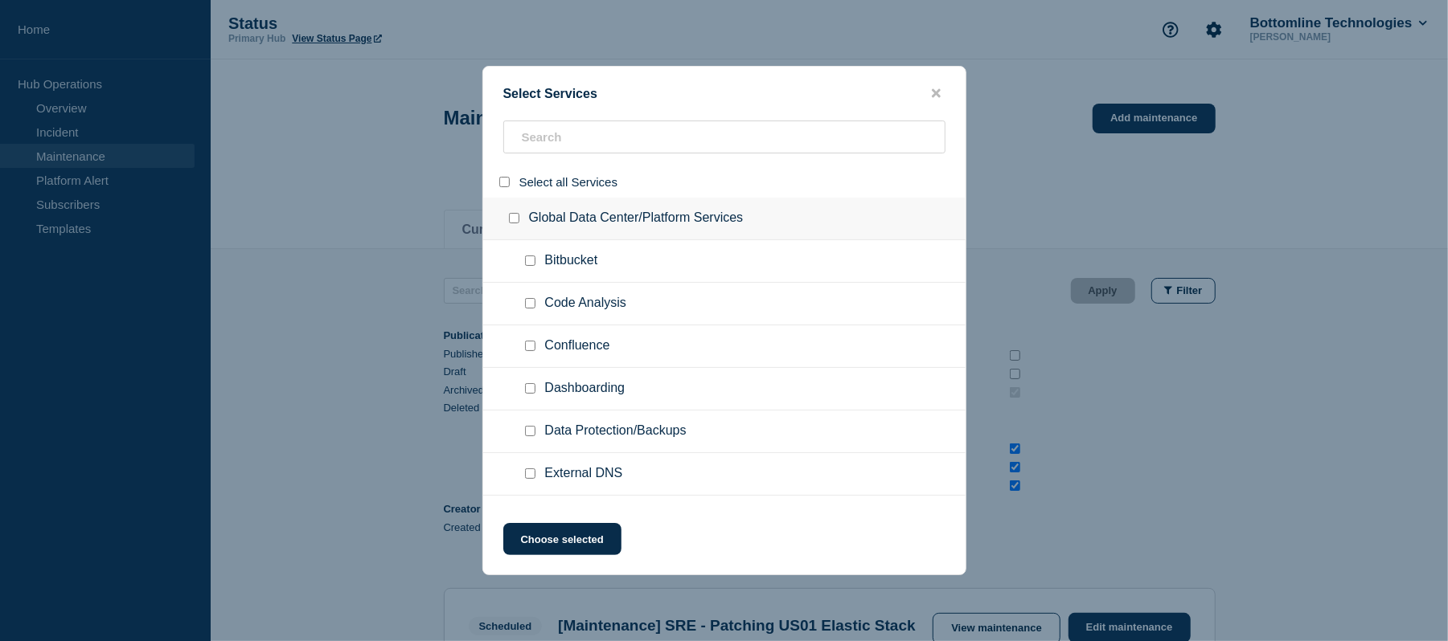
checkbox input "false"
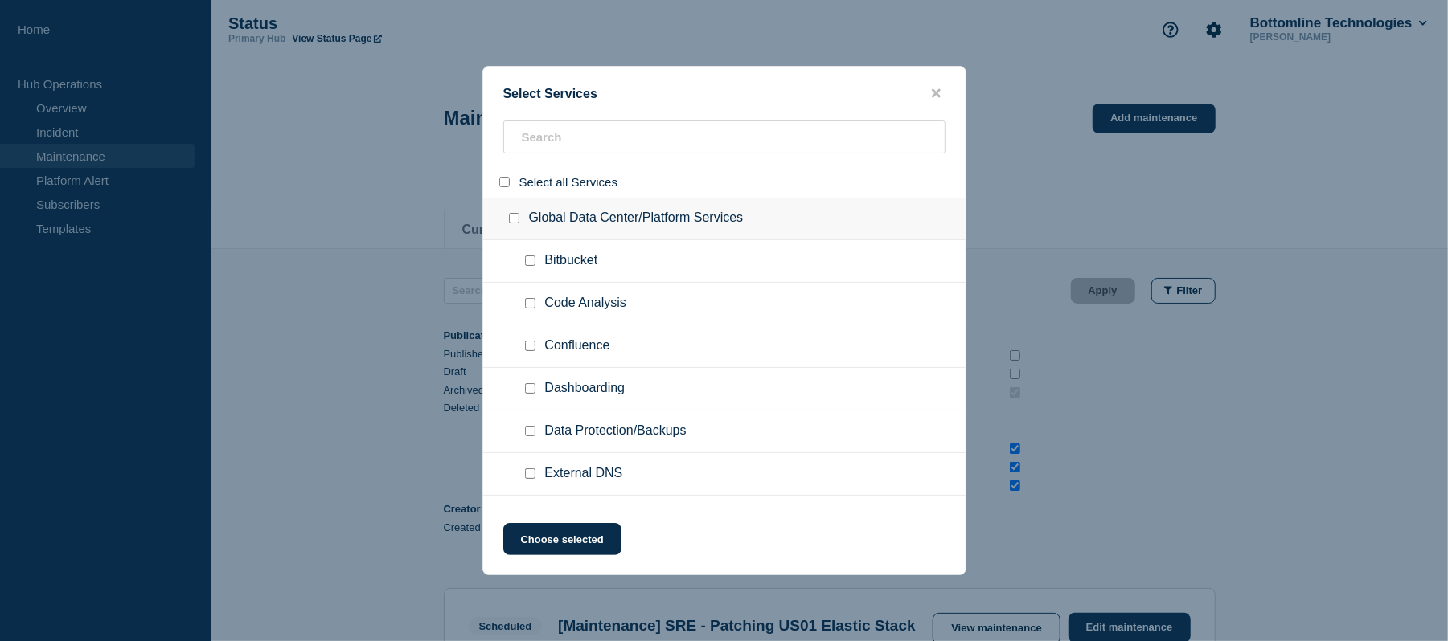
checkbox input "false"
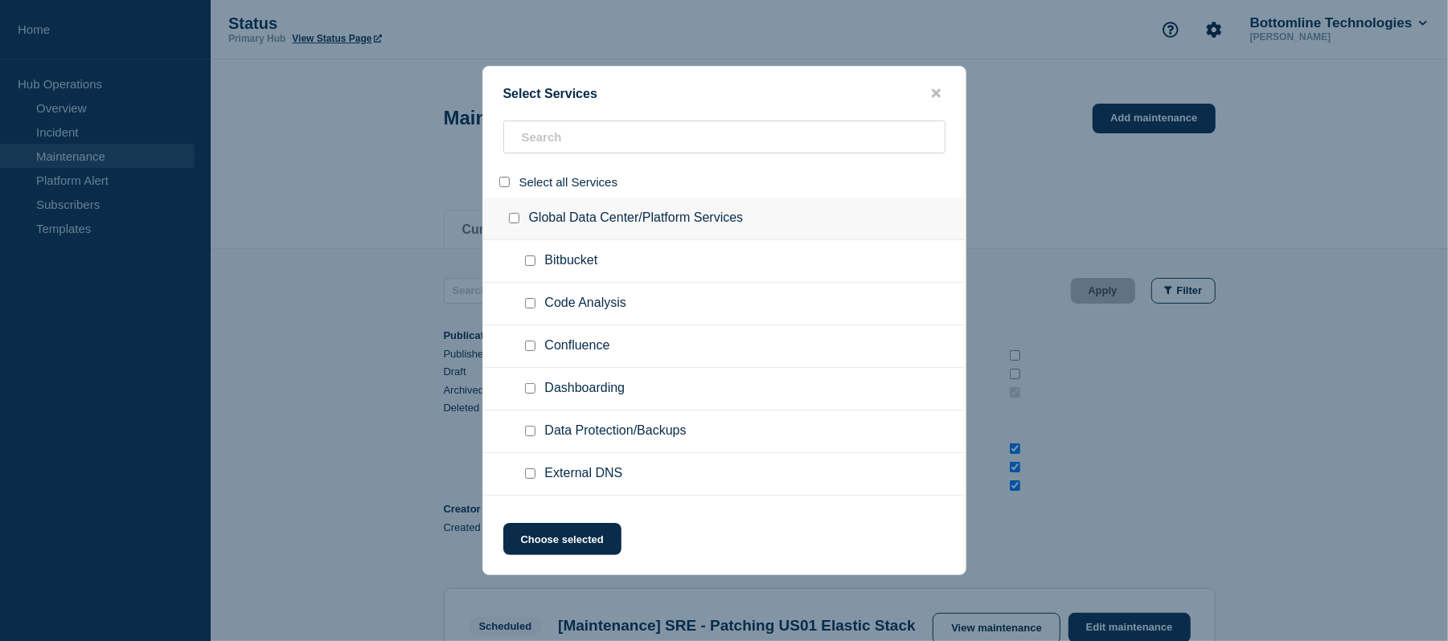
checkbox input "false"
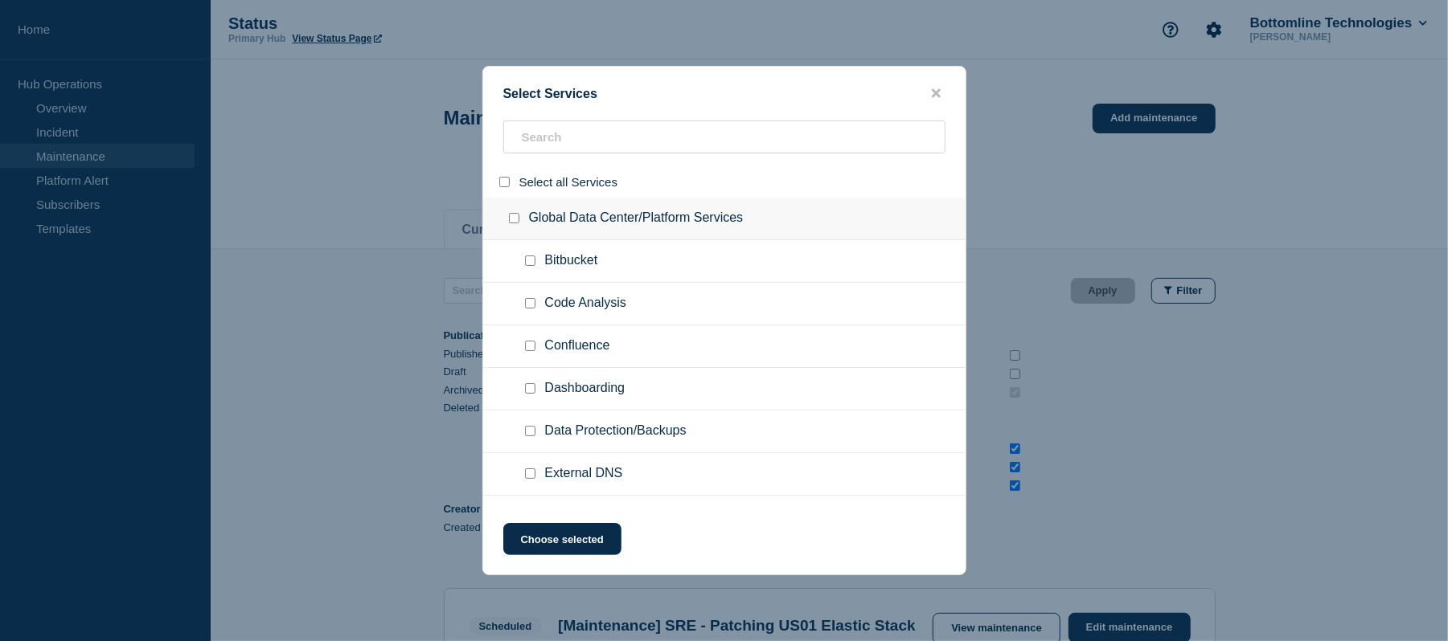
checkbox input "false"
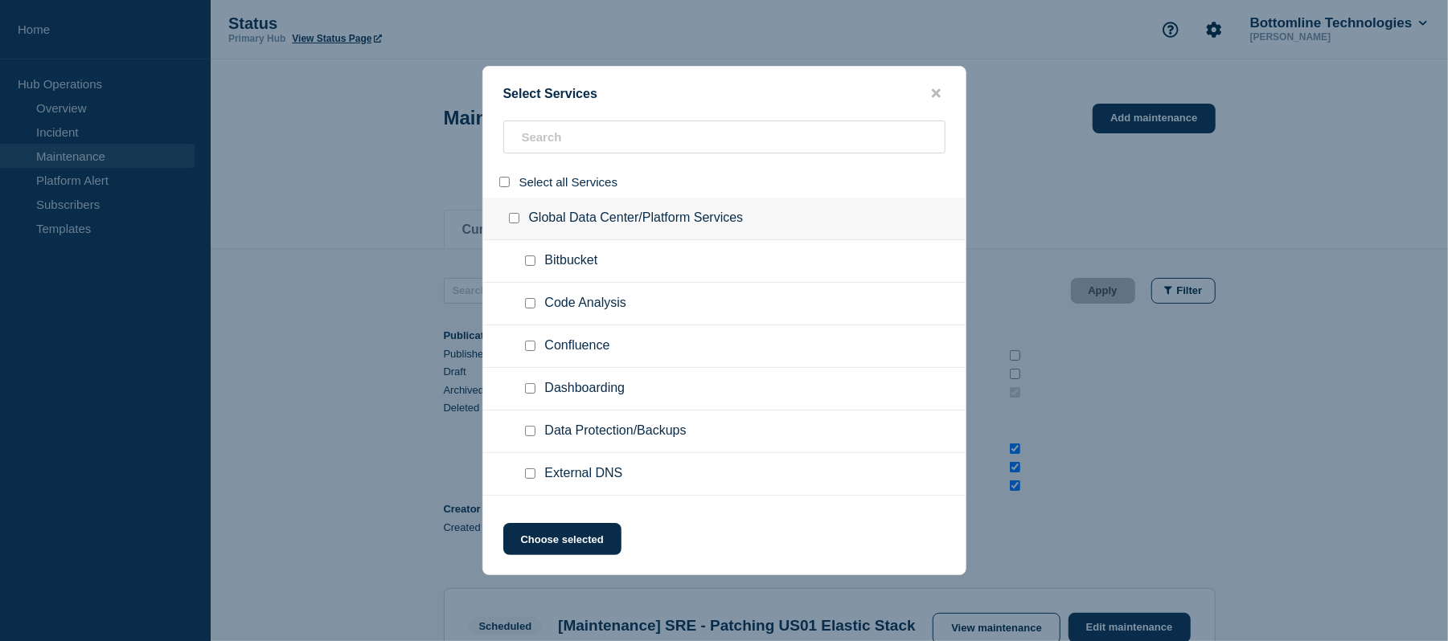
checkbox input "false"
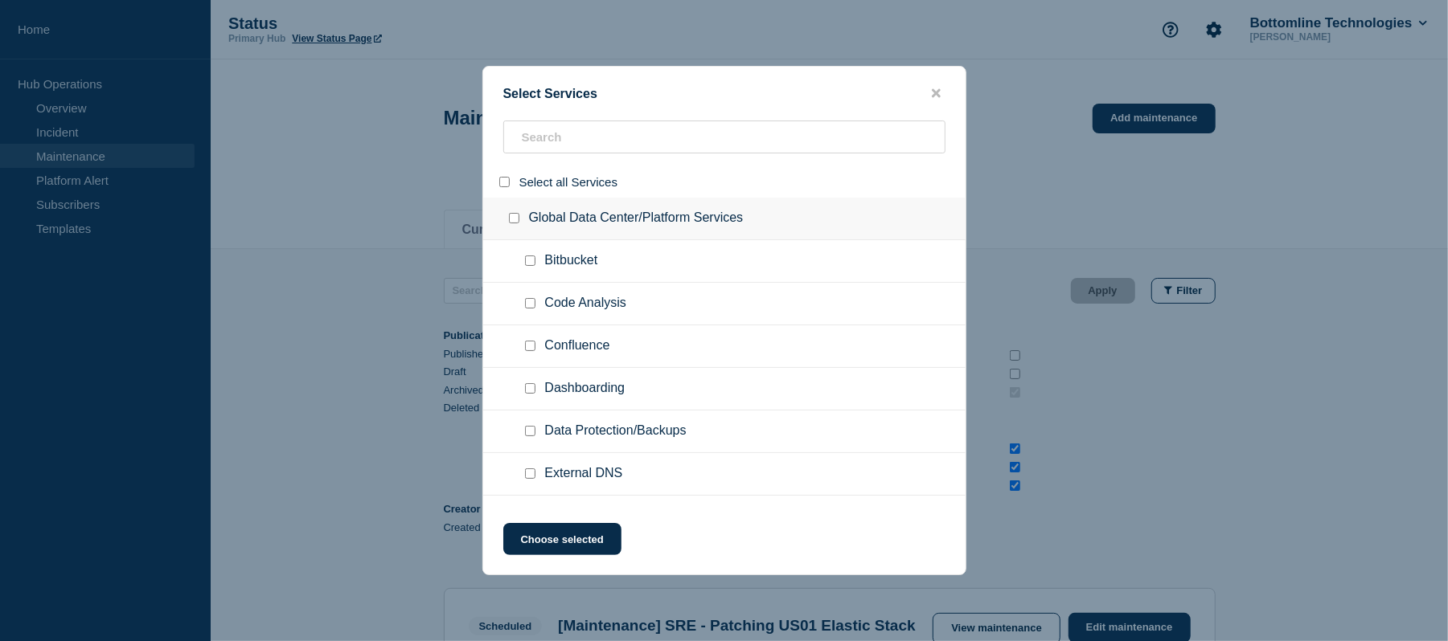
checkbox input "false"
click at [571, 136] on input "search" at bounding box center [724, 137] width 442 height 33
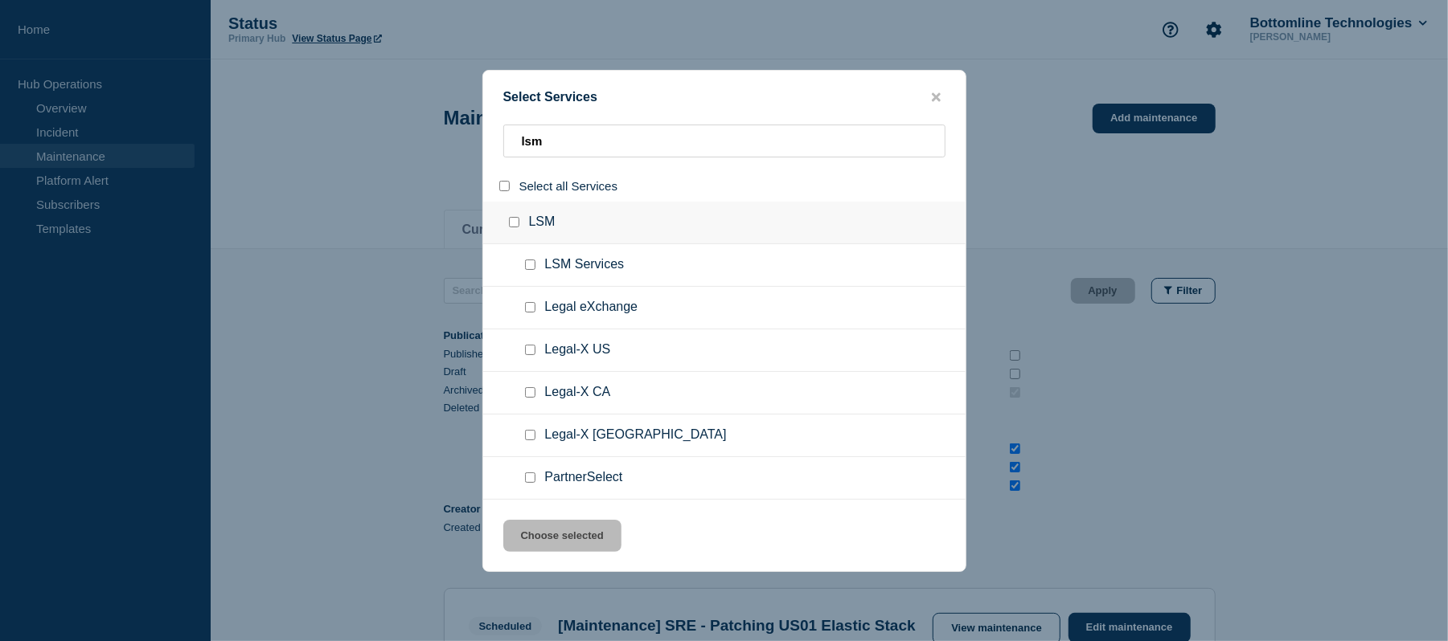
click at [514, 223] on input "group: LSM" at bounding box center [514, 222] width 10 height 10
click at [573, 539] on button "Choose selected" at bounding box center [562, 536] width 118 height 32
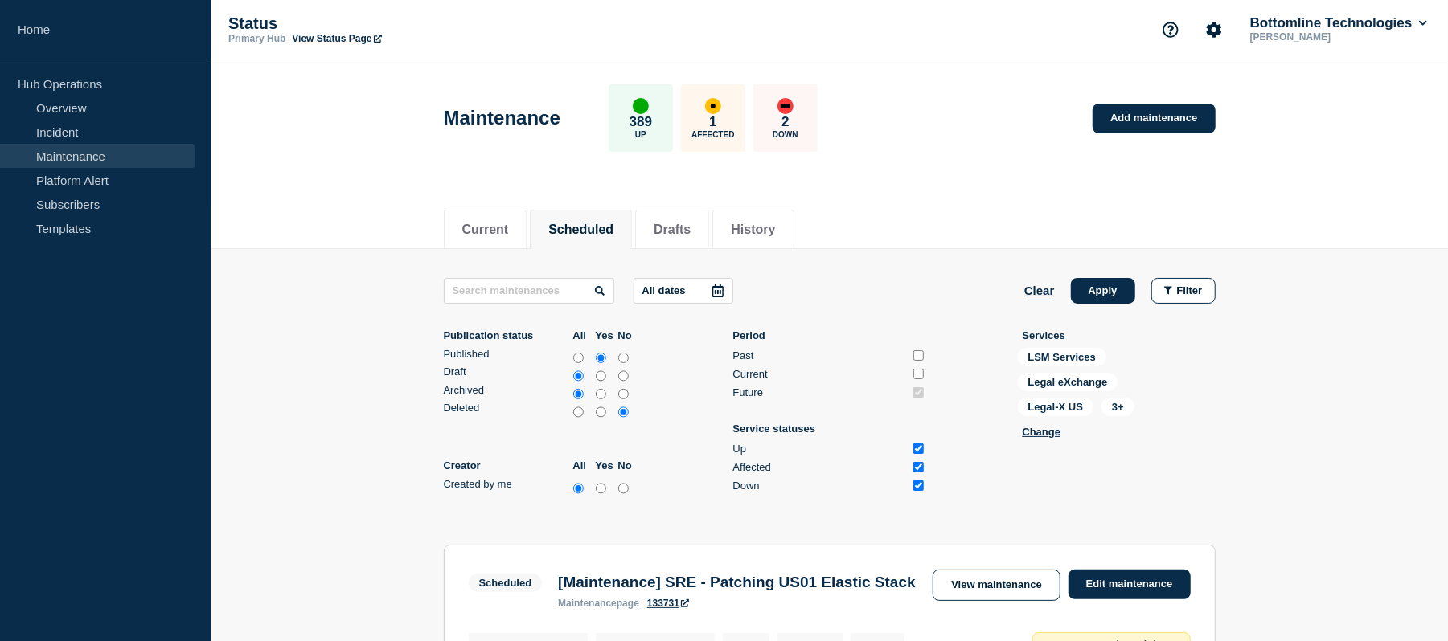
click at [718, 294] on icon at bounding box center [717, 291] width 13 height 13
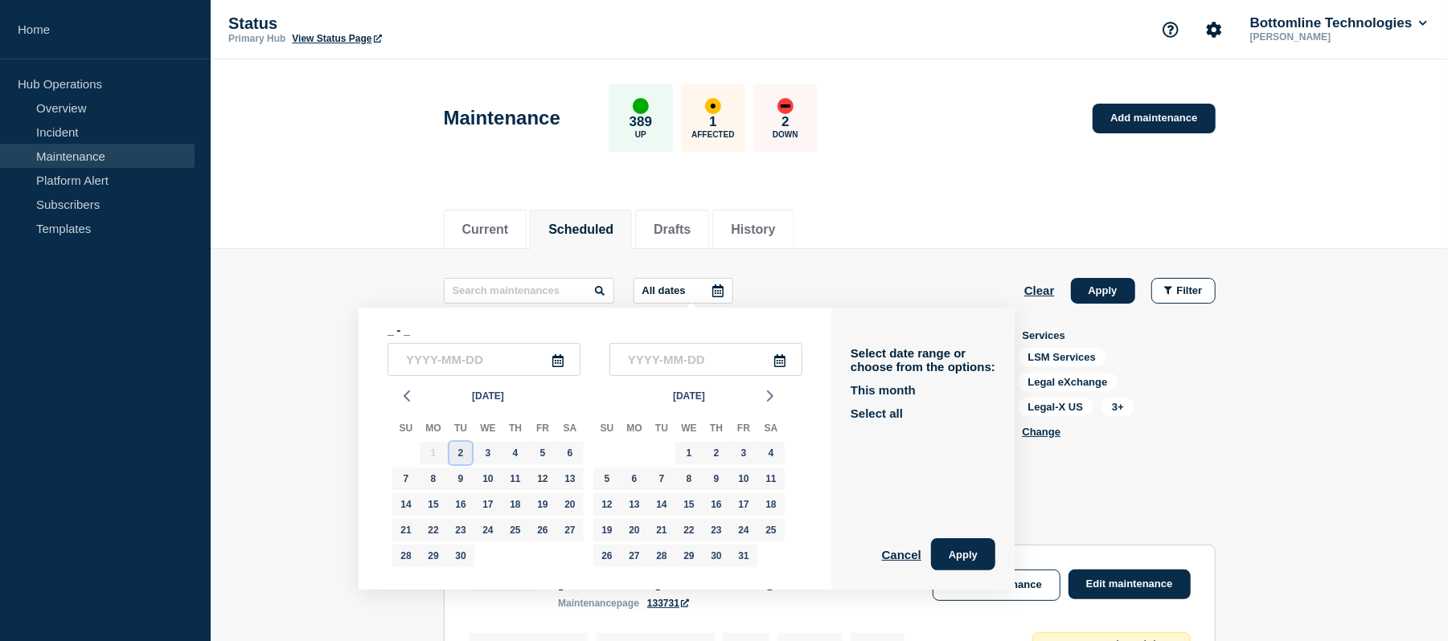
click at [457, 448] on div "2" at bounding box center [460, 453] width 23 height 23
click at [466, 500] on div "16" at bounding box center [460, 504] width 23 height 23
click at [977, 553] on button "Apply" at bounding box center [963, 555] width 64 height 32
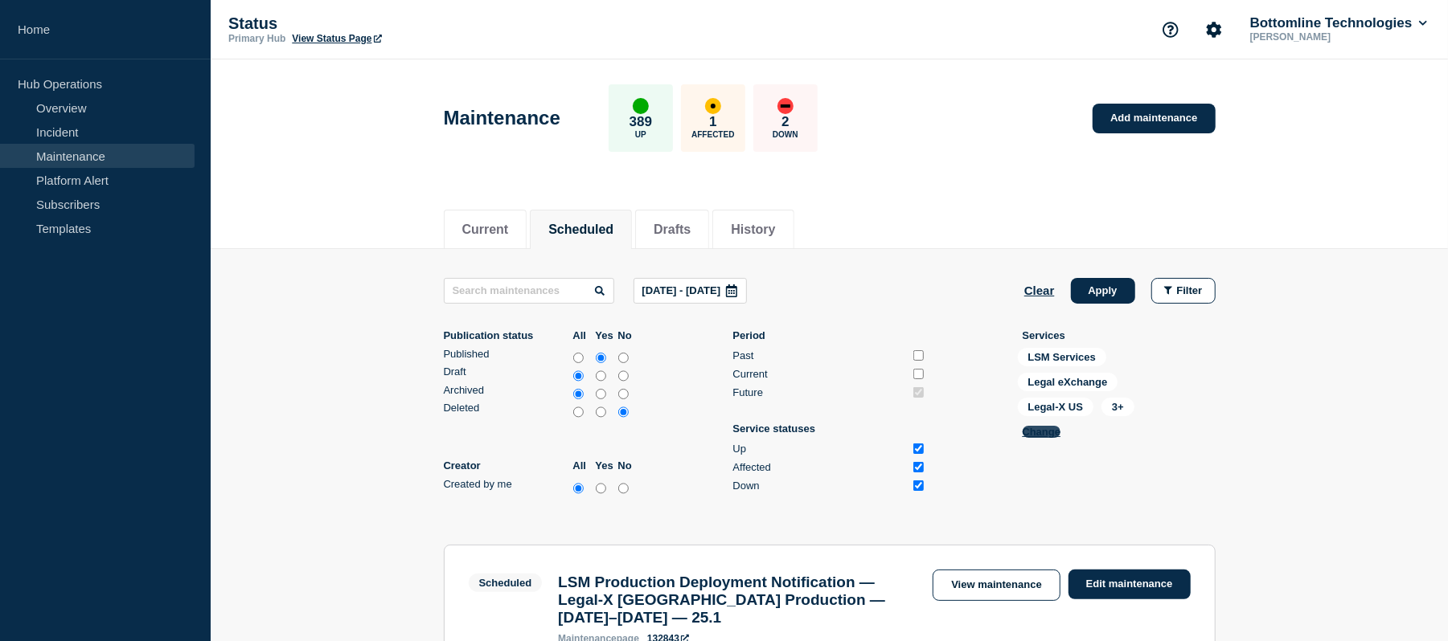
click at [1042, 435] on button "Change" at bounding box center [1041, 432] width 39 height 12
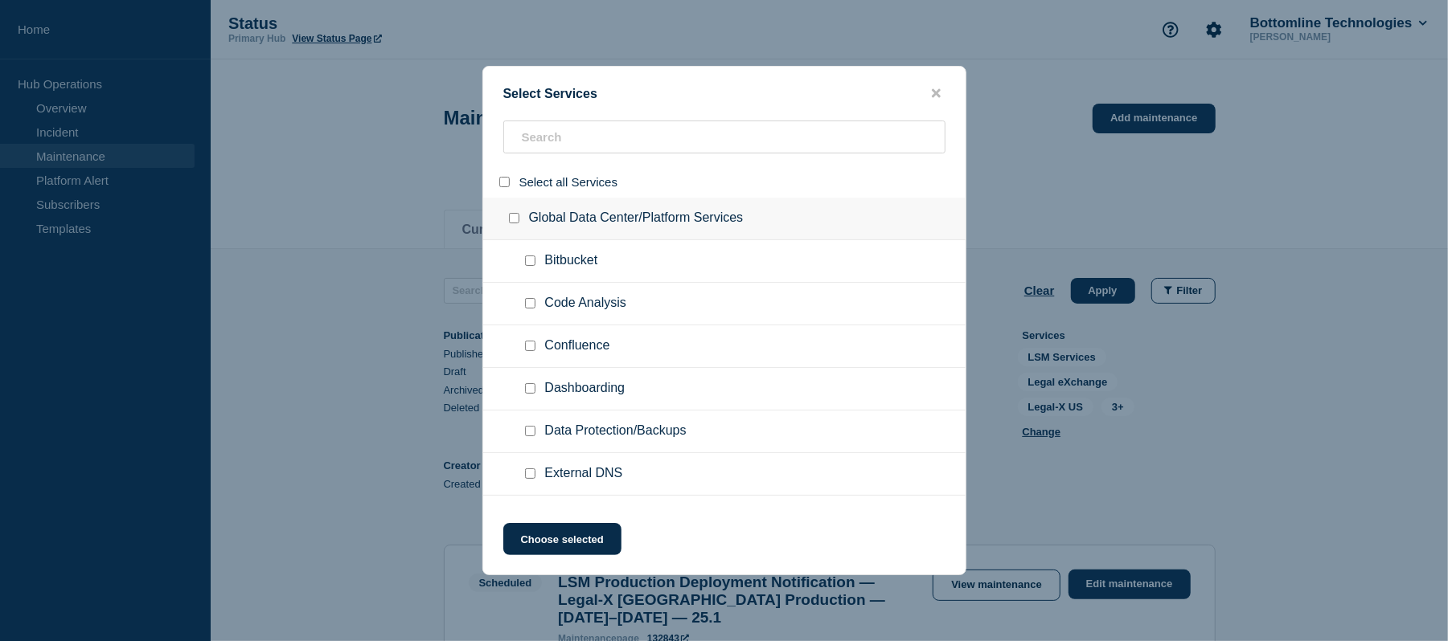
click at [502, 183] on input "select all" at bounding box center [504, 182] width 10 height 10
click at [572, 530] on button "Choose selected" at bounding box center [562, 539] width 118 height 32
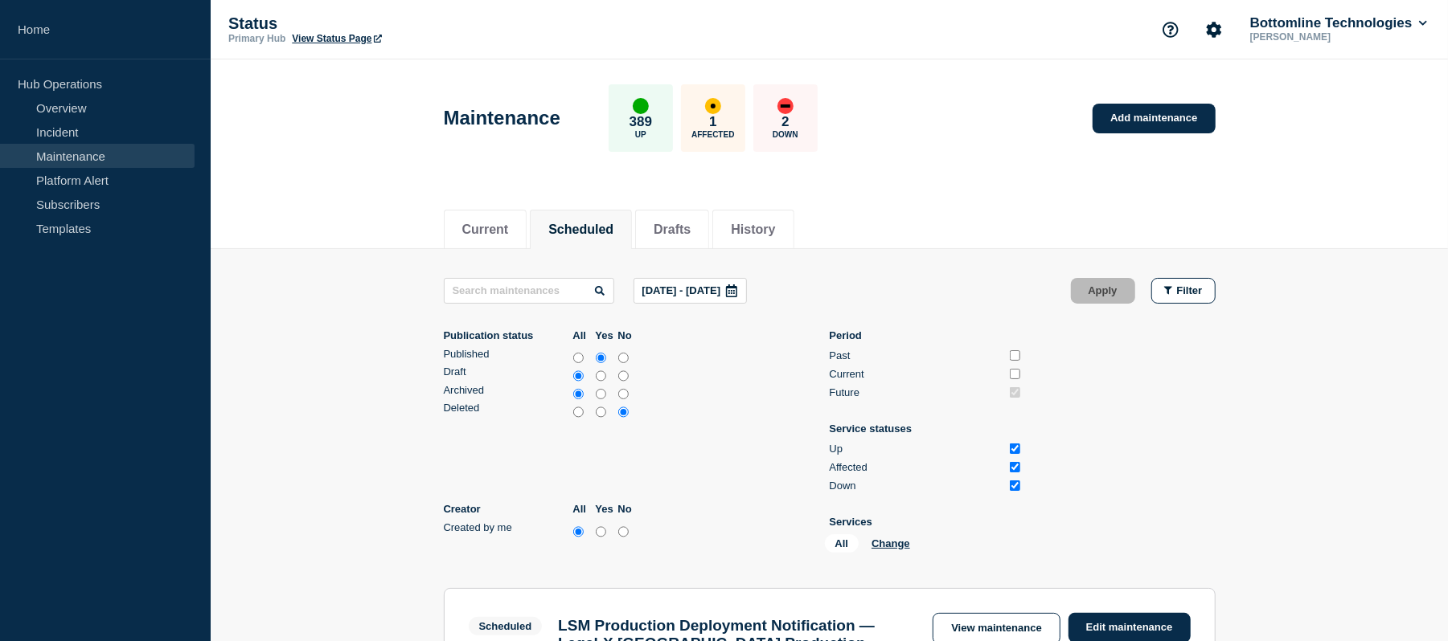
click at [738, 296] on icon at bounding box center [731, 291] width 13 height 13
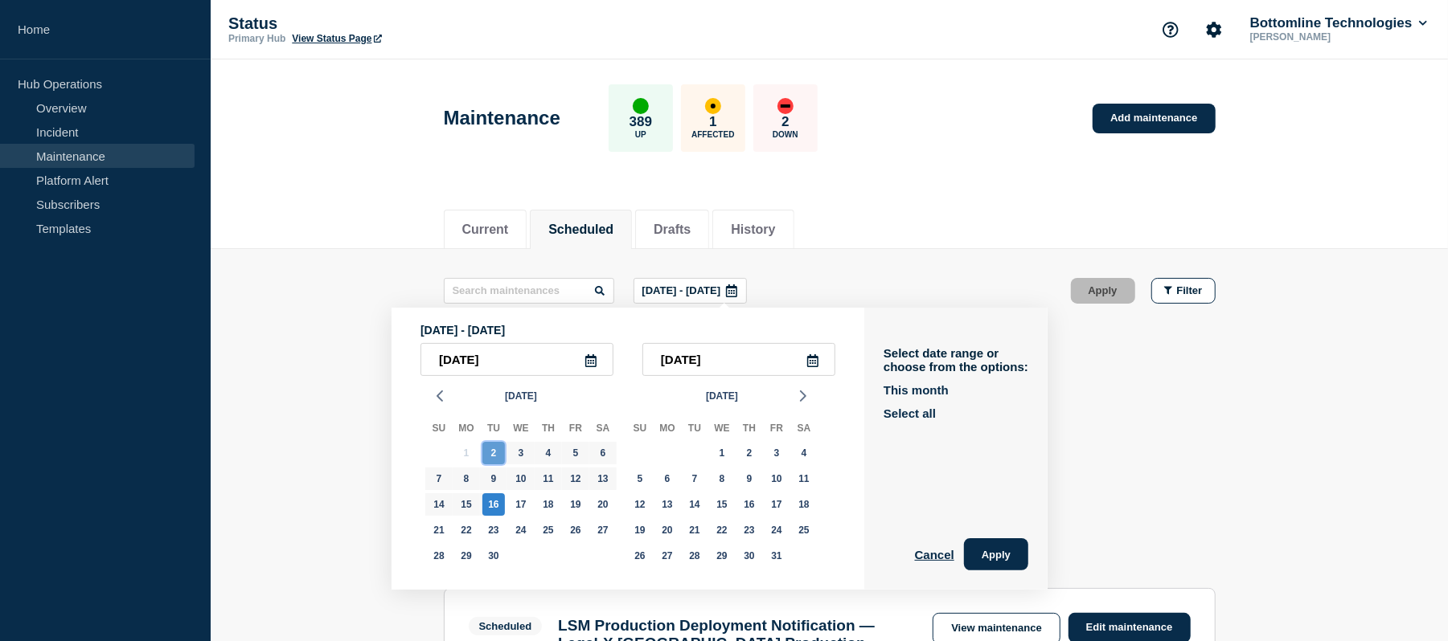
click at [499, 450] on div "2" at bounding box center [493, 453] width 23 height 23
click at [499, 495] on div "16" at bounding box center [493, 504] width 23 height 23
click at [1001, 557] on button "Apply" at bounding box center [996, 555] width 64 height 32
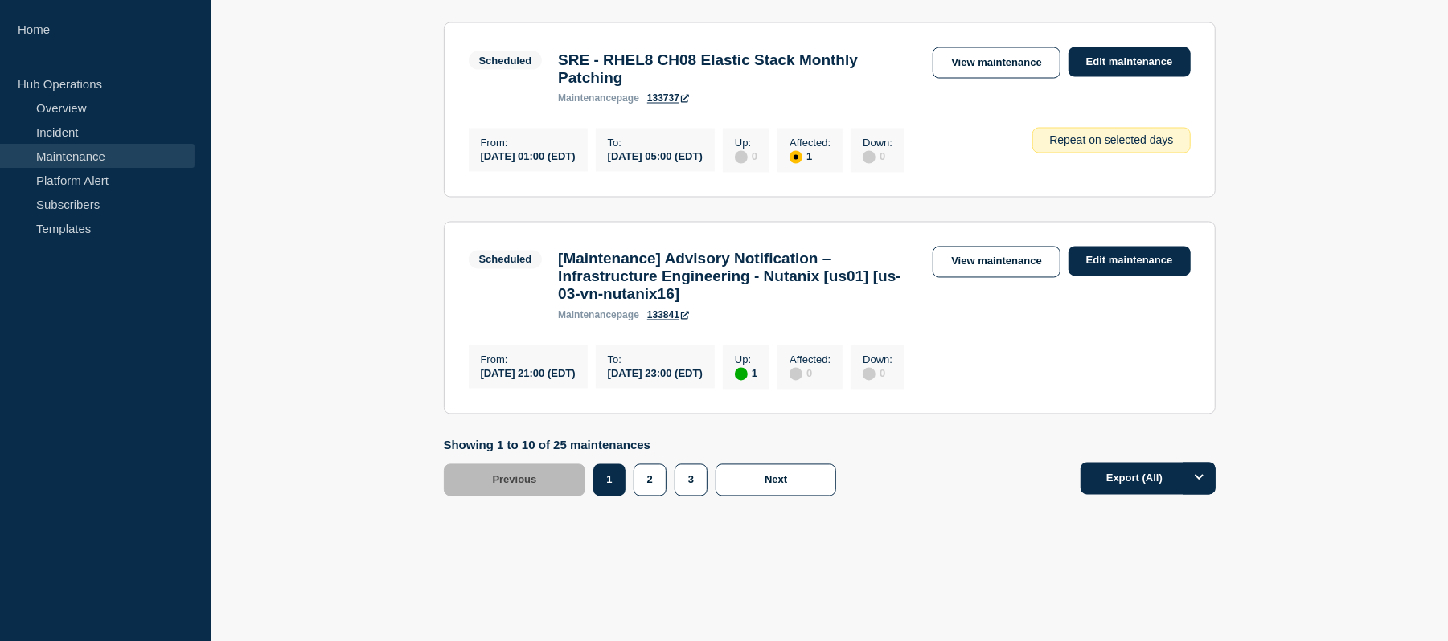
scroll to position [2213, 0]
click at [650, 485] on button "2" at bounding box center [649, 481] width 33 height 32
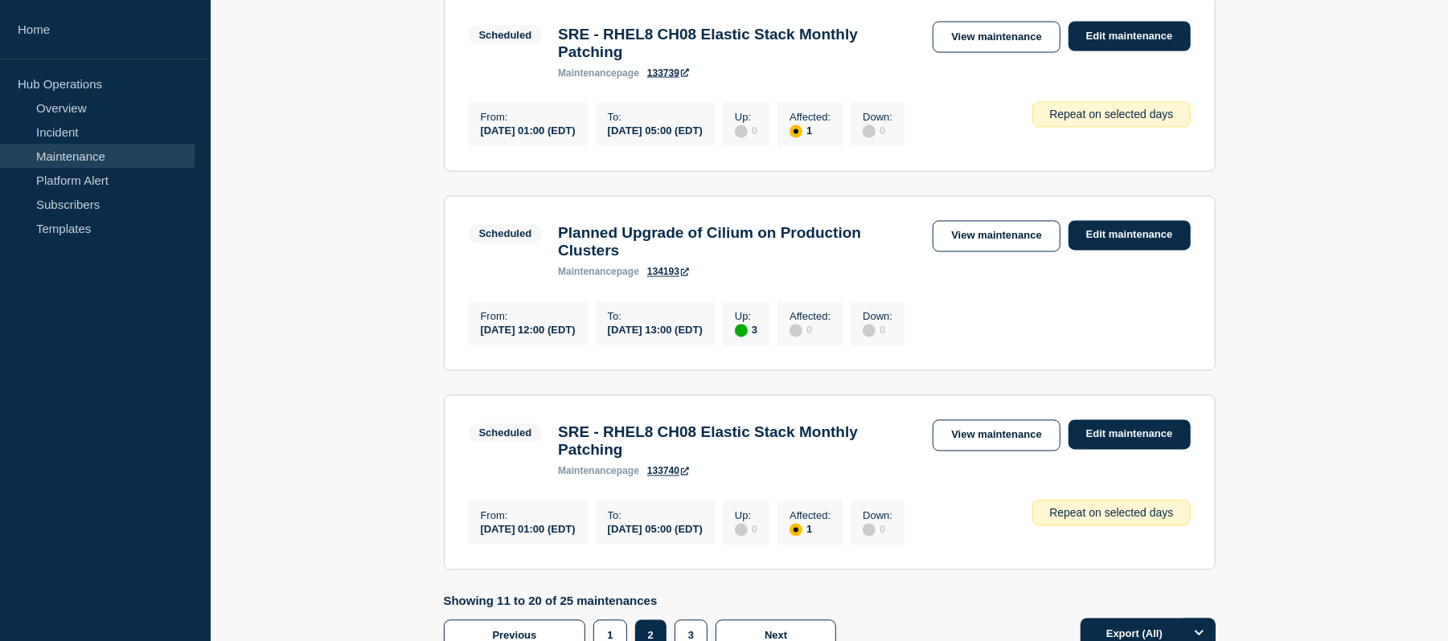
scroll to position [2095, 0]
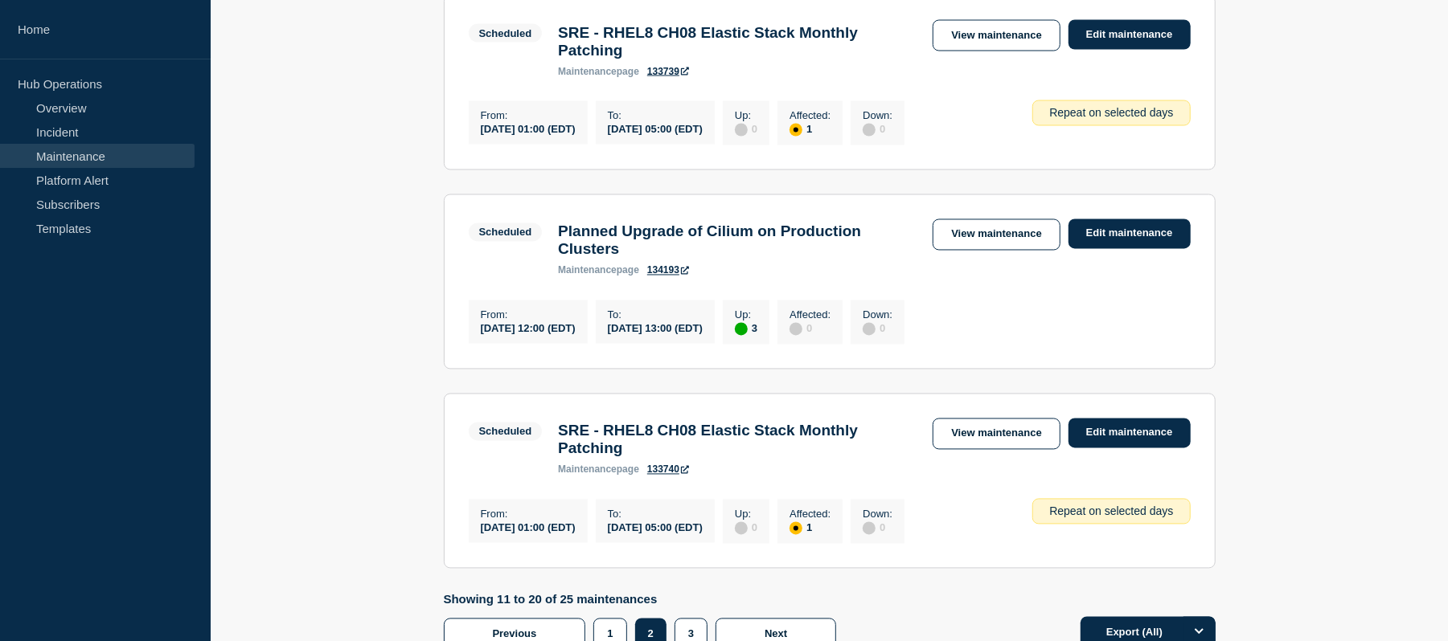
click at [792, 259] on h3 "Planned Upgrade of Cilium on Production Clusters" at bounding box center [737, 240] width 358 height 35
click at [669, 259] on h3 "Planned Upgrade of Cilium on Production Clusters" at bounding box center [737, 240] width 358 height 35
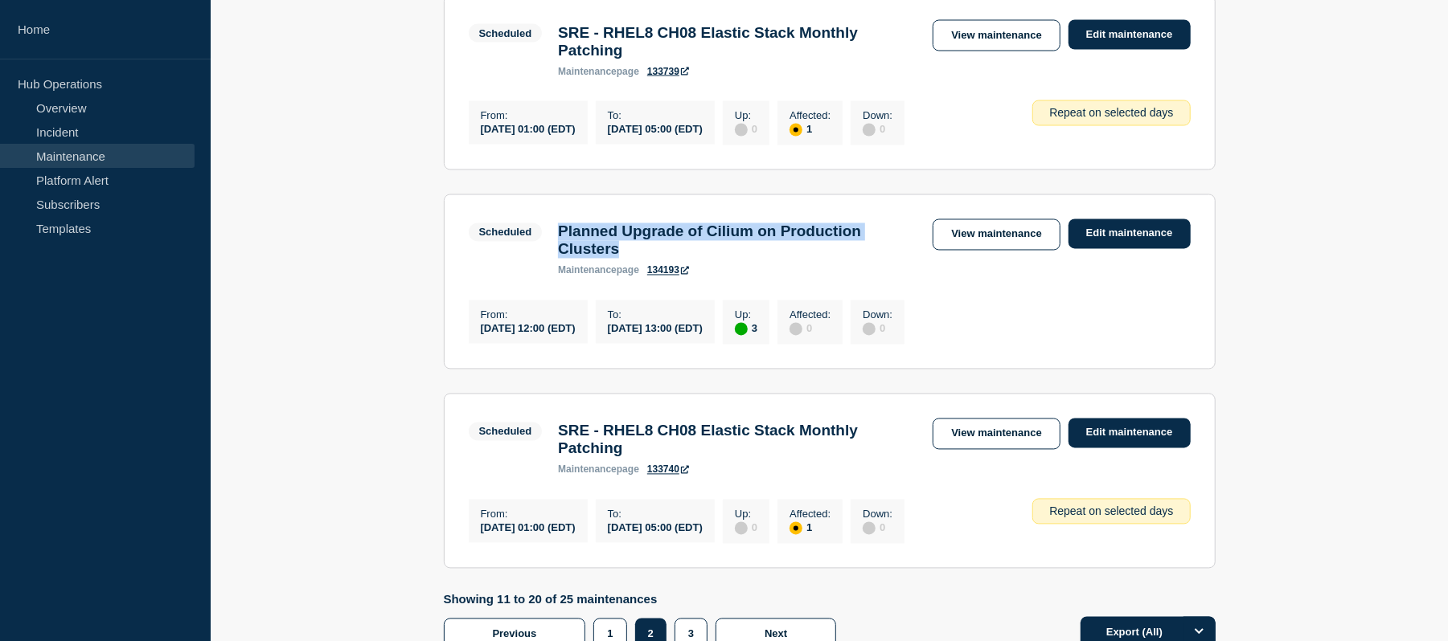
click at [669, 259] on h3 "Planned Upgrade of Cilium on Production Clusters" at bounding box center [737, 240] width 358 height 35
copy h3 "Planned Upgrade of Cilium on Production Clusters"
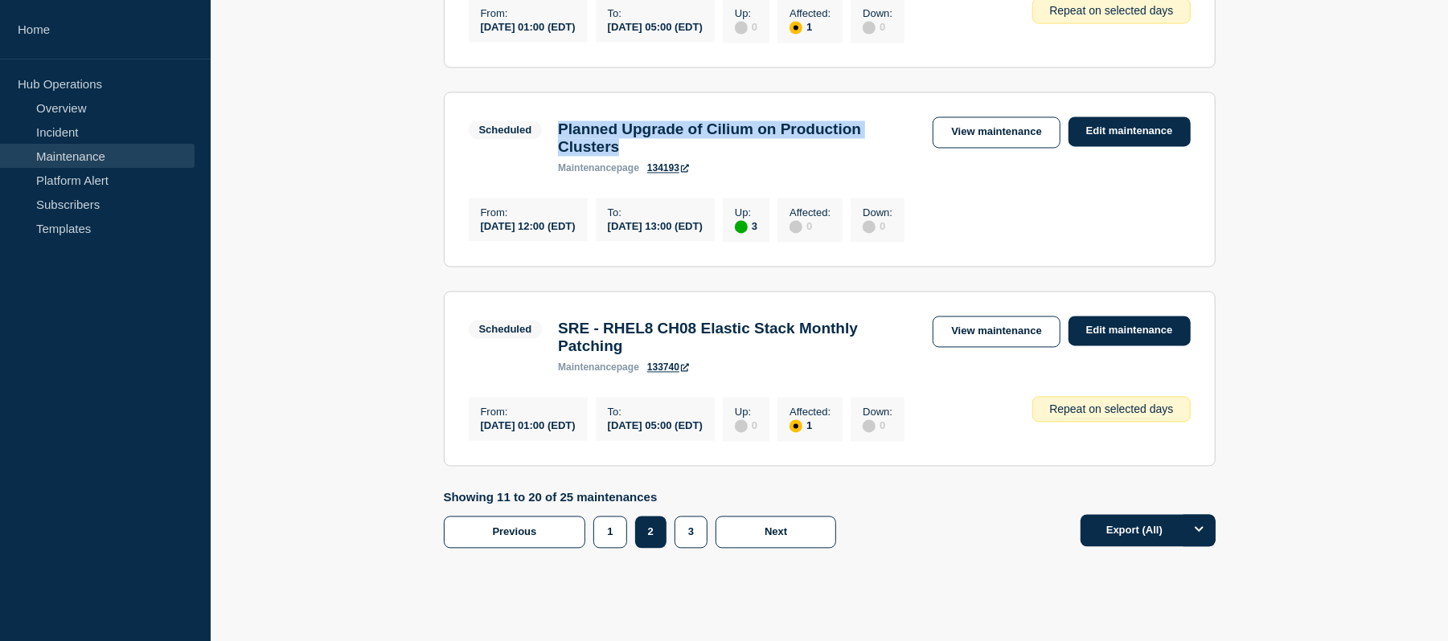
scroll to position [2222, 0]
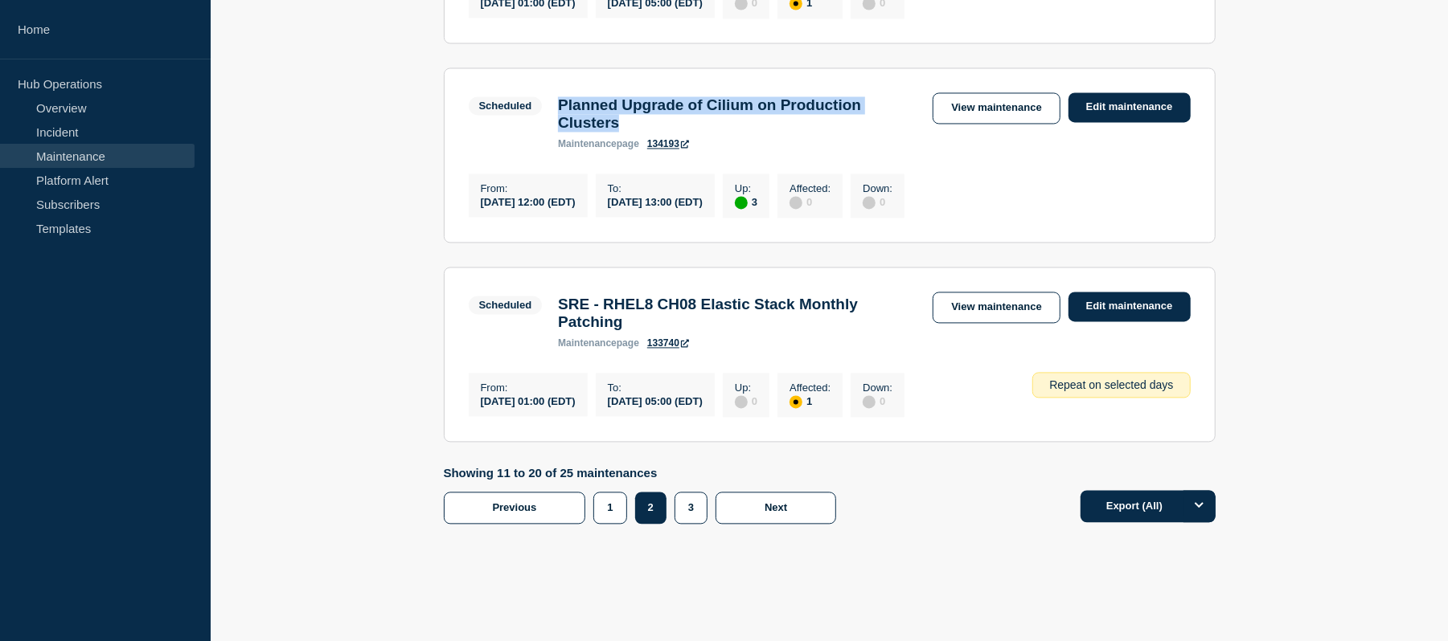
click at [736, 132] on h3 "Planned Upgrade of Cilium on Production Clusters" at bounding box center [737, 113] width 358 height 35
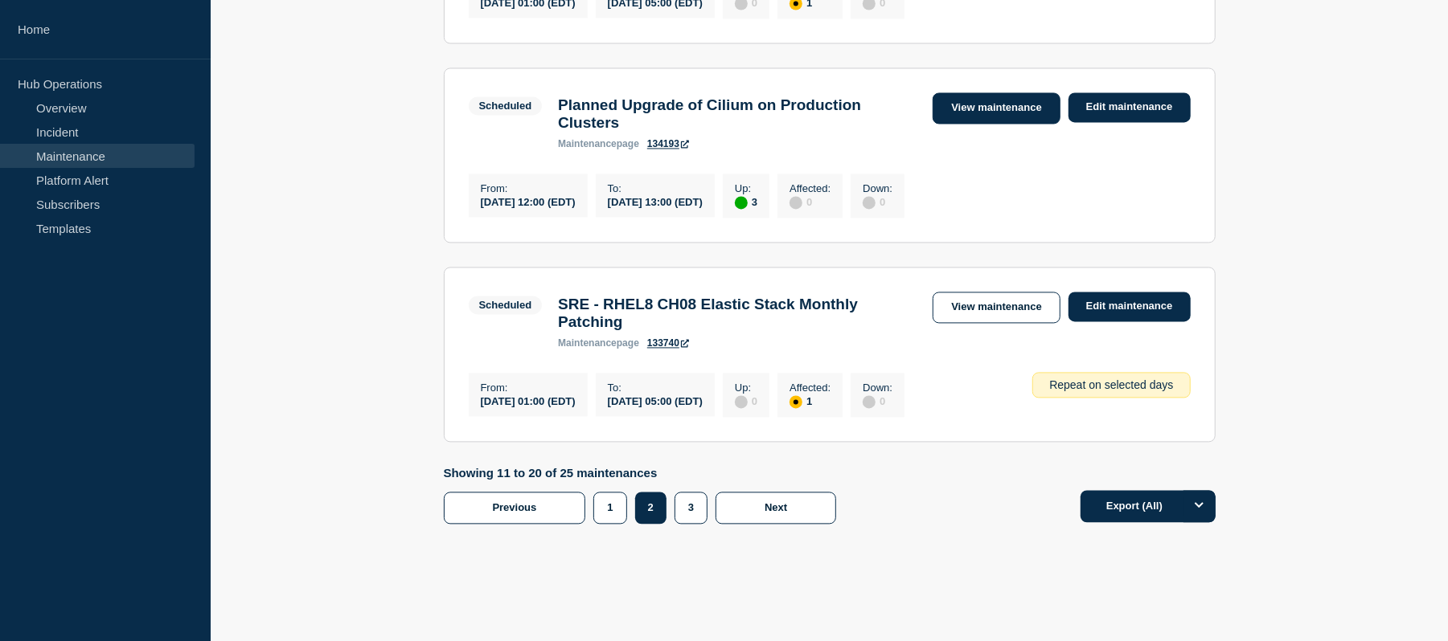
click at [1006, 124] on link "View maintenance" at bounding box center [995, 107] width 127 height 31
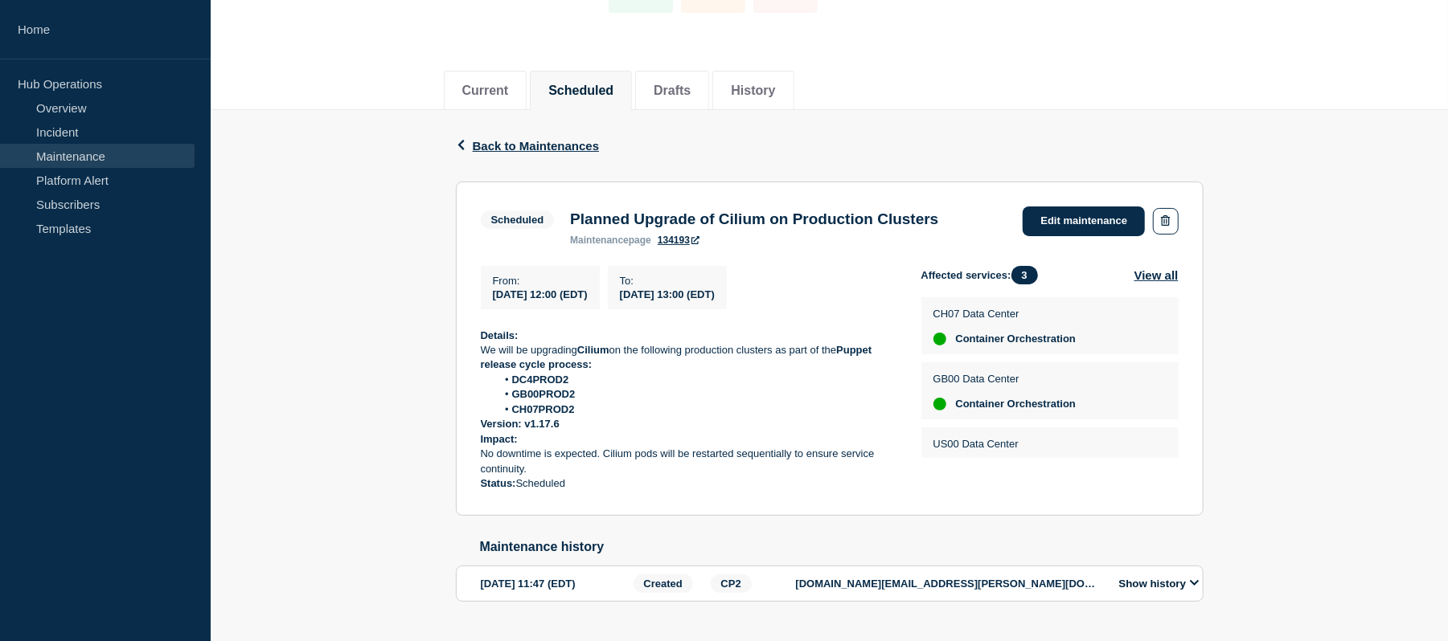
scroll to position [146, 0]
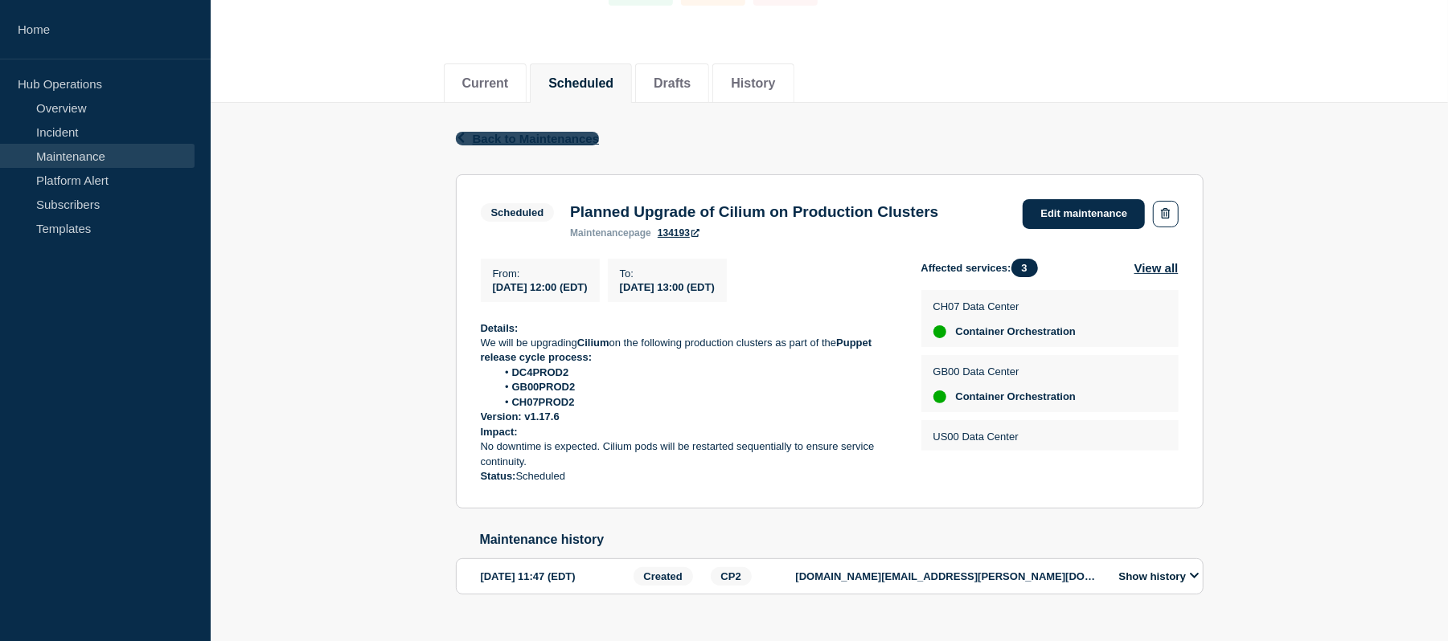
click at [458, 138] on icon "button" at bounding box center [460, 138] width 6 height 10
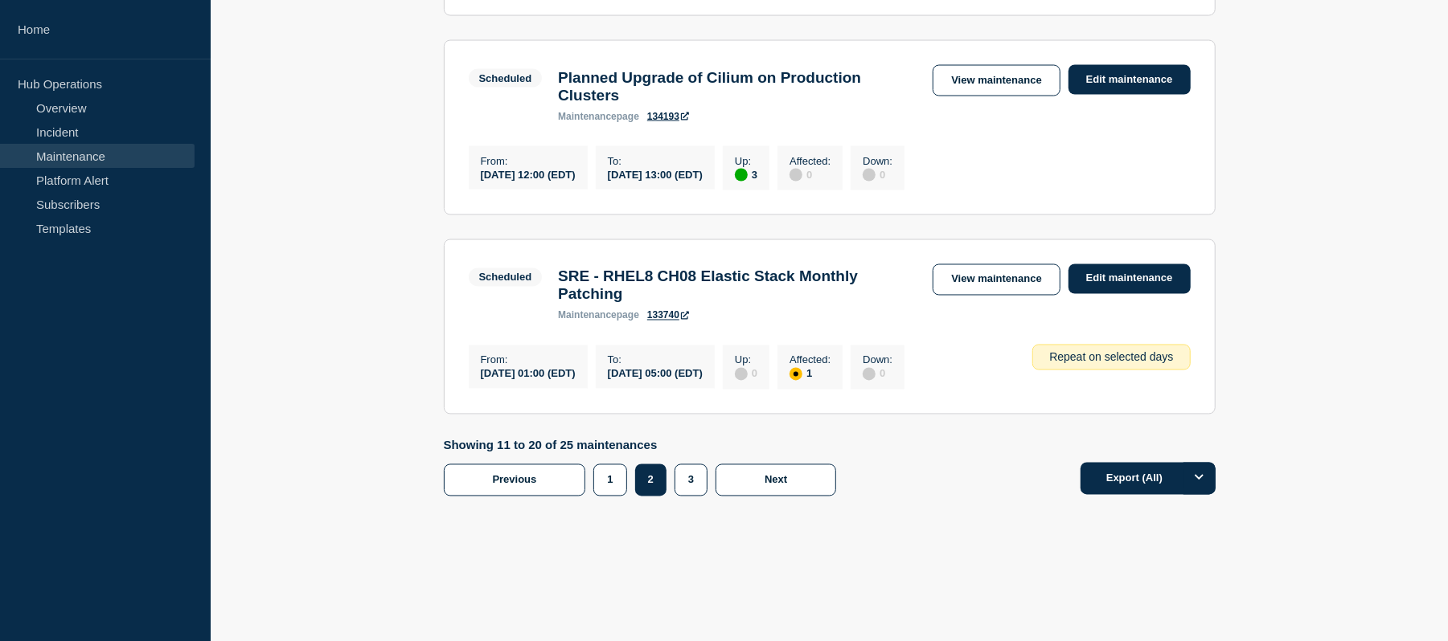
scroll to position [2088, 0]
click at [683, 497] on button "3" at bounding box center [690, 481] width 33 height 32
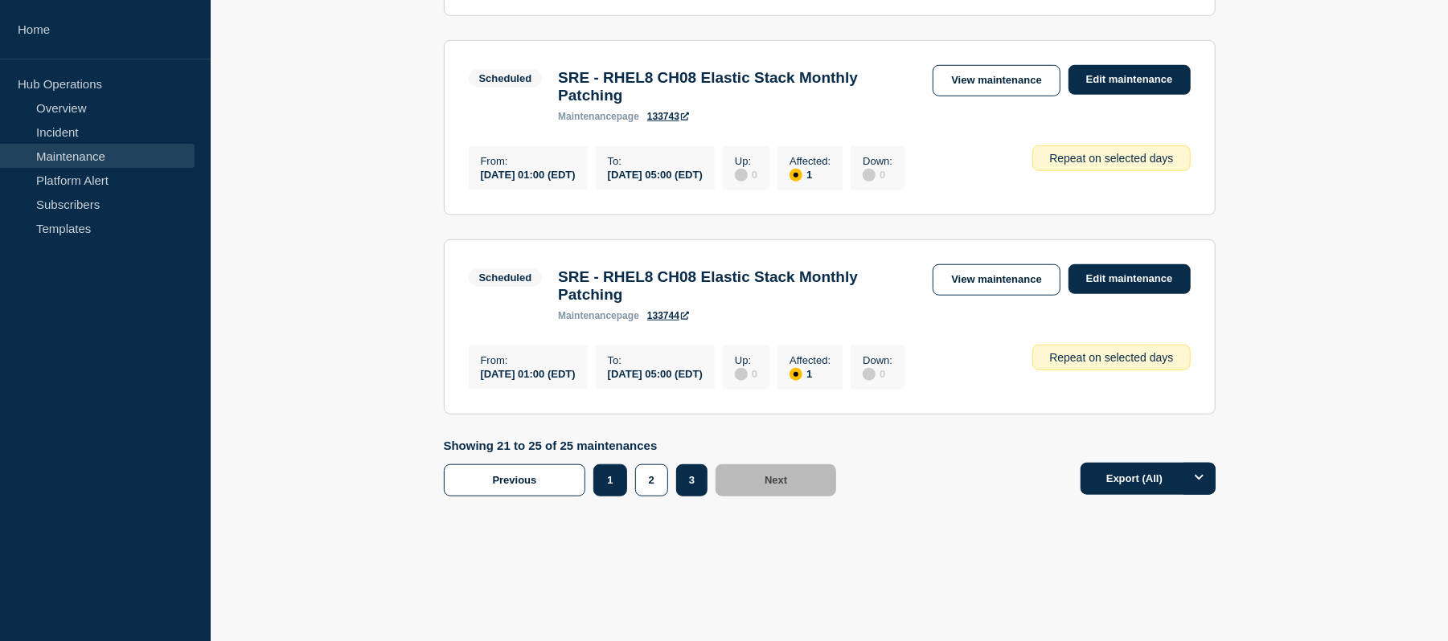
scroll to position [956, 0]
click at [641, 492] on button "2" at bounding box center [651, 481] width 33 height 32
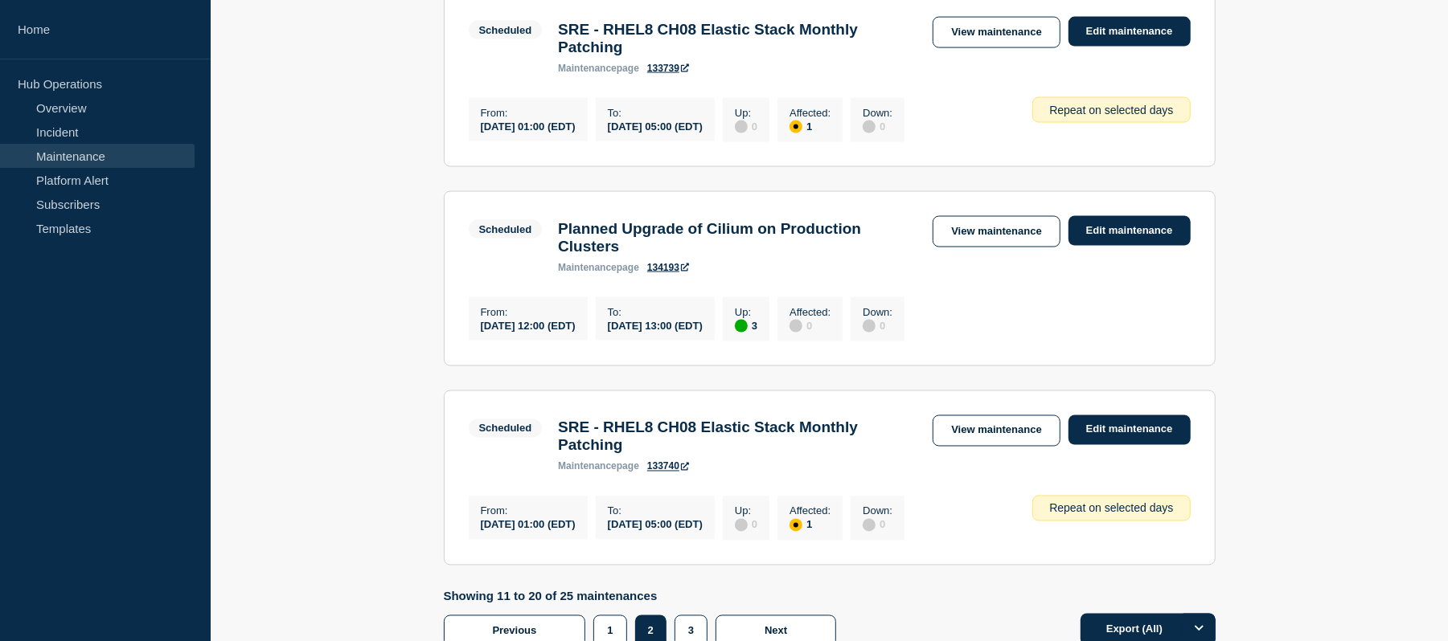
scroll to position [1844, 0]
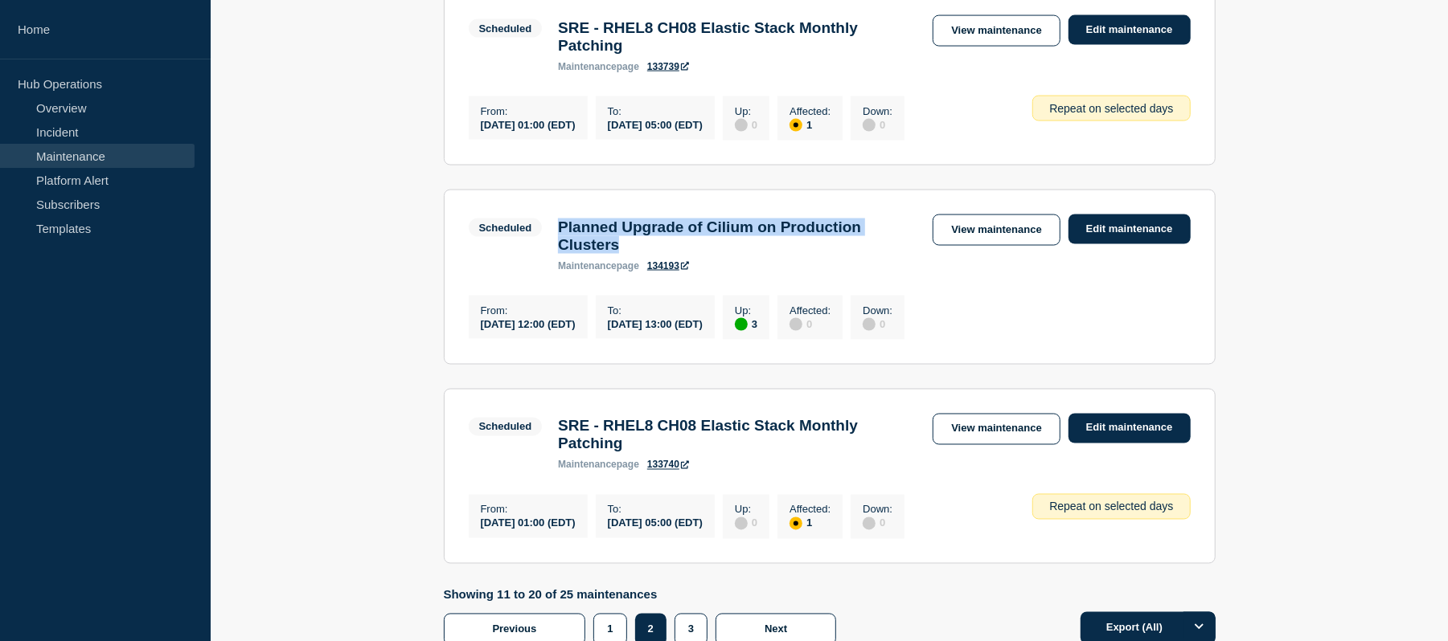
drag, startPoint x: 676, startPoint y: 342, endPoint x: 557, endPoint y: 329, distance: 119.7
click at [557, 272] on div "Planned Upgrade of Cilium on Production Clusters maintenance page 134193" at bounding box center [737, 245] width 375 height 53
copy h3 "Planned Upgrade of Cilium on Production Clusters"
click at [982, 246] on link "View maintenance" at bounding box center [995, 230] width 127 height 31
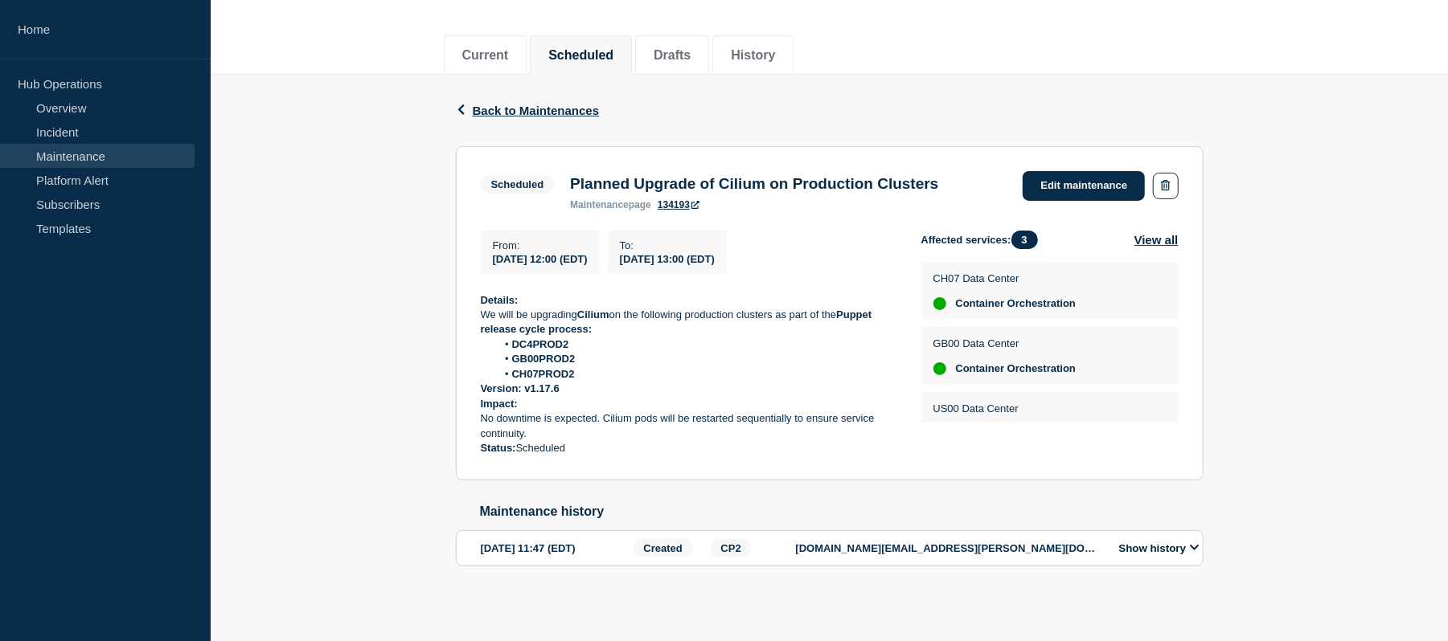
scroll to position [183, 0]
drag, startPoint x: 739, startPoint y: 172, endPoint x: 993, endPoint y: 174, distance: 254.0
click at [946, 175] on div "Planned Upgrade of Cilium on Production Clusters maintenance page 134193" at bounding box center [754, 192] width 384 height 35
copy h3 "Cilium on Production Clusters"
